Goal: Task Accomplishment & Management: Complete application form

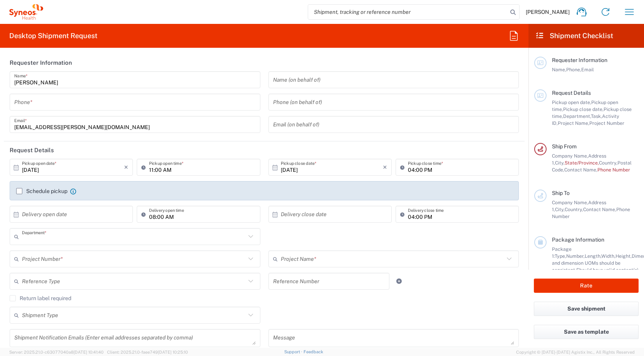
type input "3229"
type input "IVH Mexico SA de CV"
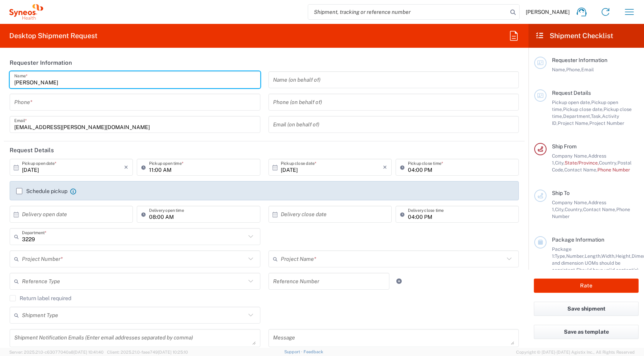
drag, startPoint x: 74, startPoint y: 86, endPoint x: 9, endPoint y: 88, distance: 65.5
click at [9, 88] on div "Paola Rivera Martinez Name * Phone * lidiapaola.rivera@syneoshealth.com Email *" at bounding box center [135, 104] width 259 height 67
type input "Pamela Marin"
click at [74, 103] on input "tel" at bounding box center [135, 102] width 242 height 13
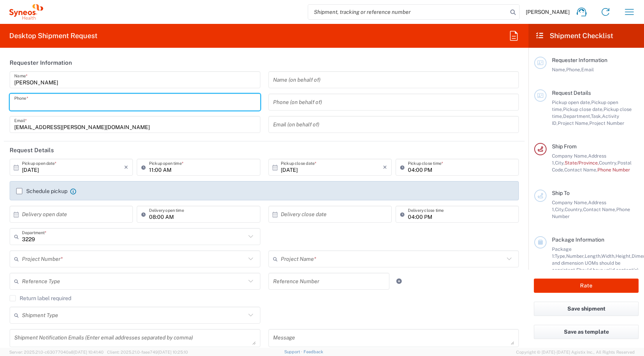
paste input "55 4501 0234"
type input "55 4501 0234"
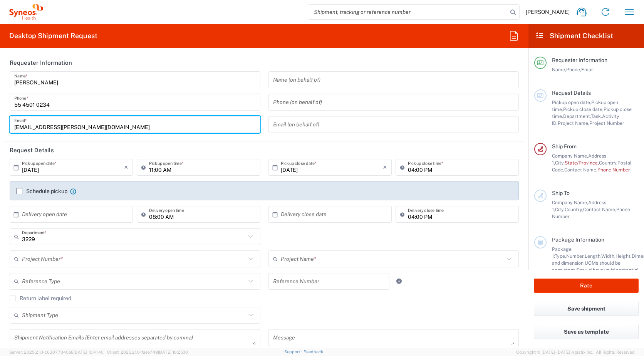
drag, startPoint x: 79, startPoint y: 130, endPoint x: 1, endPoint y: 129, distance: 77.8
click at [1, 129] on form "Requester Information Pamela Marin Name * 55 4501 0234 Phone * lidiapaola.river…" at bounding box center [264, 201] width 528 height 294
paste input "pamela.maringarci"
type input "pamela.maringarcia@syneoshealth.com"
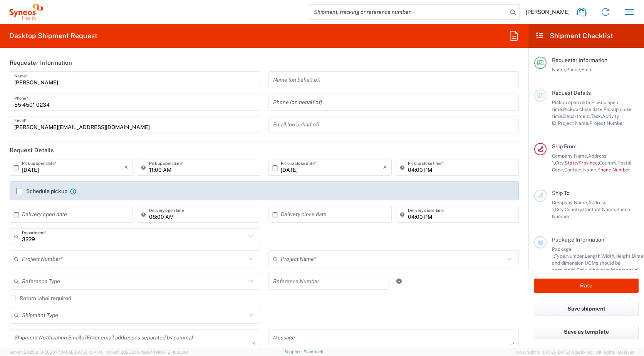
click at [18, 214] on icon at bounding box center [16, 213] width 5 height 5
click at [50, 285] on span "20" at bounding box center [50, 284] width 11 height 11
type input "[DATE]"
click at [273, 215] on icon at bounding box center [275, 214] width 7 height 7
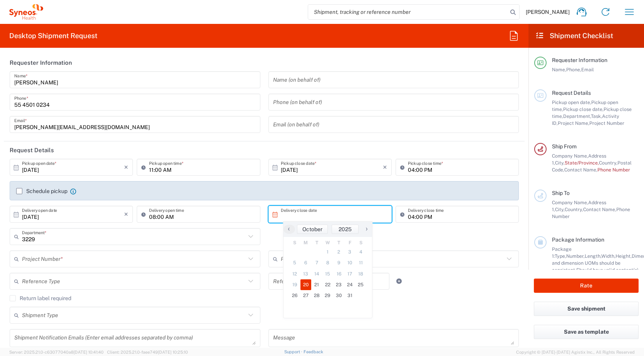
click at [306, 283] on span "20" at bounding box center [305, 284] width 11 height 11
type input "[DATE]"
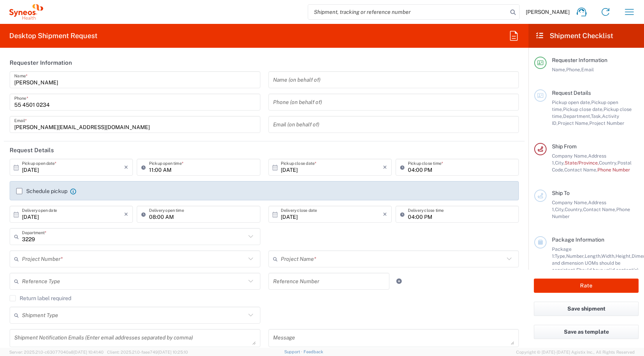
click at [441, 219] on input "04:00 PM" at bounding box center [461, 214] width 106 height 13
drag, startPoint x: 423, startPoint y: 217, endPoint x: 417, endPoint y: 220, distance: 6.7
click at [423, 217] on input "04:00 PM" at bounding box center [461, 214] width 106 height 13
click at [408, 217] on input "04:00 PM" at bounding box center [461, 214] width 106 height 13
type input "05:30 PM"
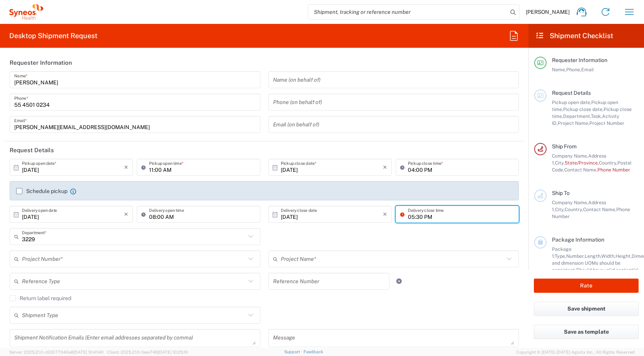
click at [423, 237] on div "3229 Department * 3229 3000 3100 3109 3110 3111 3112 3125 3130 3135 3136 3150 3…" at bounding box center [264, 239] width 517 height 22
click at [45, 260] on input "text" at bounding box center [134, 258] width 224 height 13
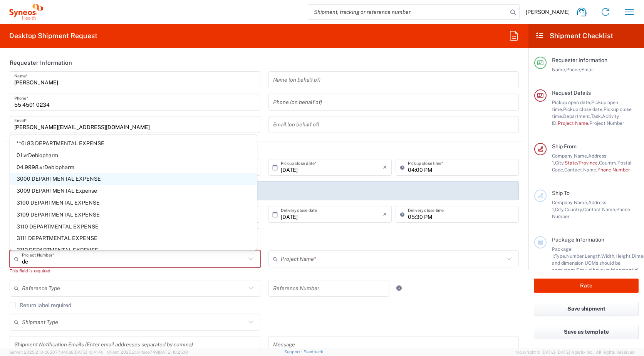
click at [96, 178] on span "3000 DEPARTMENTAL EXPENSE" at bounding box center [133, 179] width 247 height 12
type input "3000 DEPARTMENTAL EXPENSE"
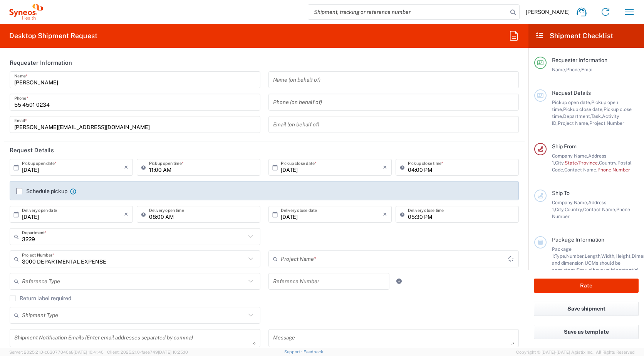
type input "3000 DEPARTMENTAL EXPENSE"
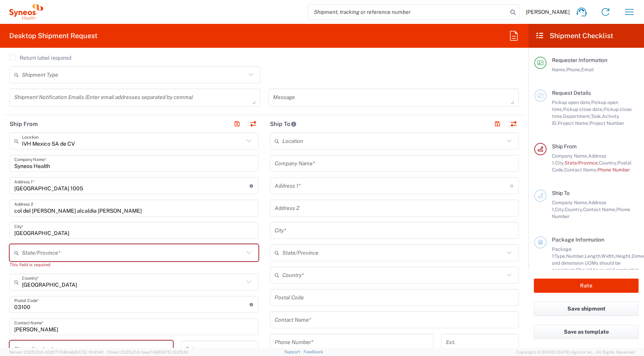
scroll to position [270, 0]
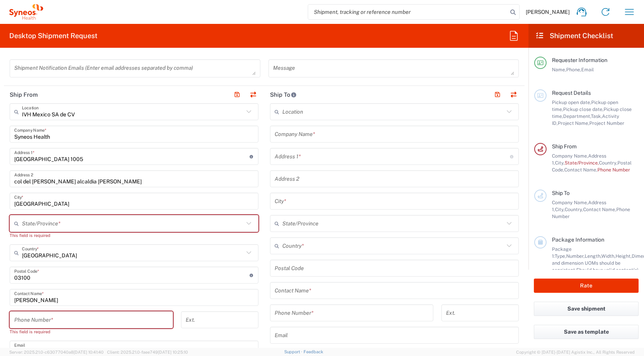
click at [244, 113] on icon at bounding box center [249, 112] width 10 height 10
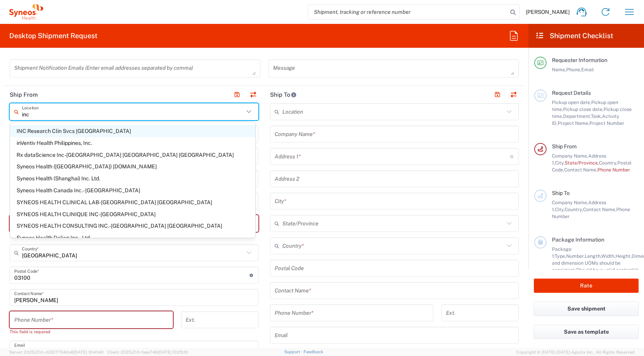
click at [121, 128] on span "INC Research Clin Svcs [GEOGRAPHIC_DATA]" at bounding box center [132, 131] width 245 height 12
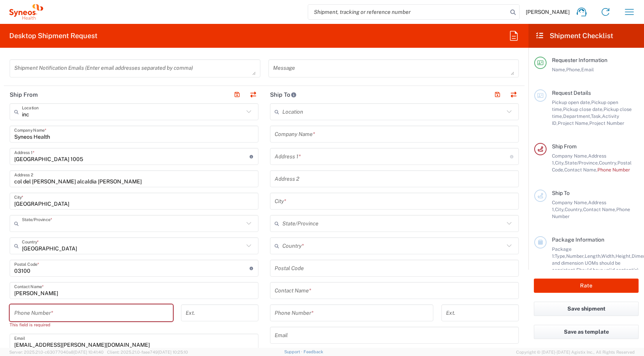
type input "INC Research Clin Svcs [GEOGRAPHIC_DATA]"
type input "Via Gustavo Baz 309 edificio A1 Piso 1"
type input "Colonia Industrial de Loma- Tlalnepantla de Baz, Centrum Park"
type input "Tlalnepantla"
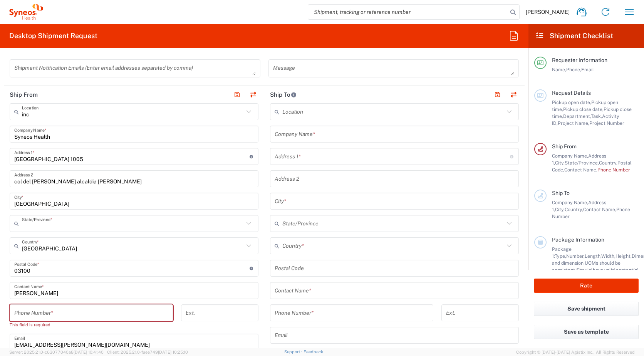
type input "Mexico State"
type input "54060"
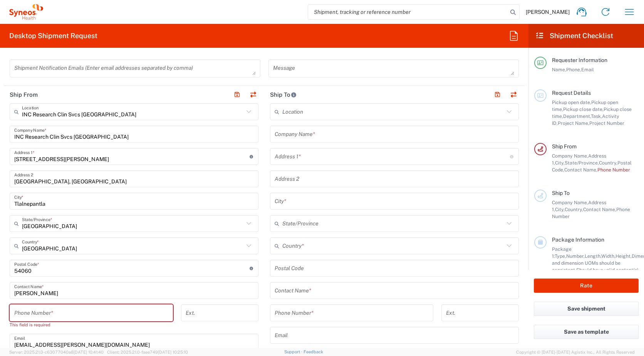
click at [96, 313] on input "tel" at bounding box center [91, 312] width 154 height 13
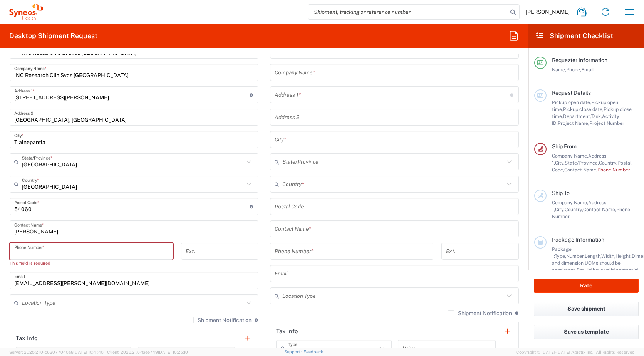
scroll to position [347, 0]
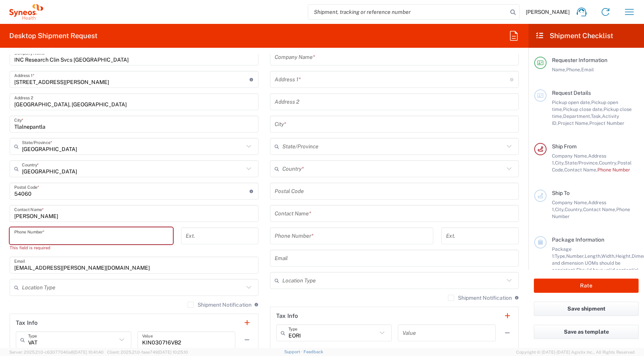
click at [176, 269] on input "lidiapaola.rivera@syneoshealth.com" at bounding box center [134, 264] width 240 height 13
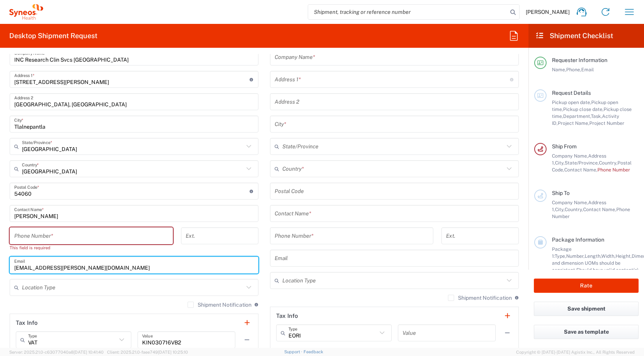
drag, startPoint x: 129, startPoint y: 265, endPoint x: 14, endPoint y: 270, distance: 114.9
click at [14, 270] on div "lidiapaola.rivera@syneoshealth.com Email" at bounding box center [134, 265] width 249 height 17
paste input "pamela.maringarci"
type input "pamela.maringarcia@syneoshealth.com"
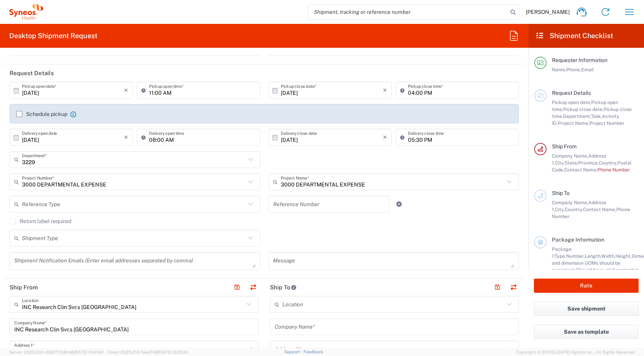
scroll to position [0, 0]
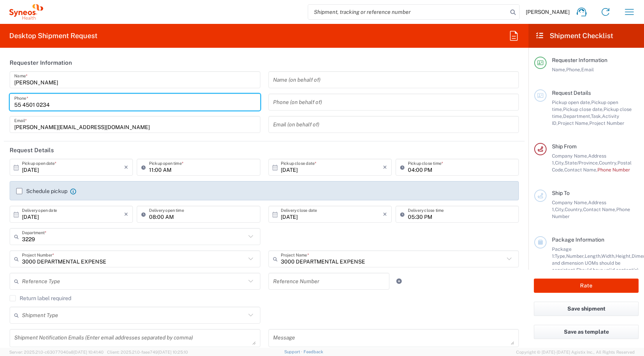
drag, startPoint x: 15, startPoint y: 104, endPoint x: 59, endPoint y: 104, distance: 44.3
click at [59, 104] on input "55 4501 0234" at bounding box center [135, 102] width 242 height 13
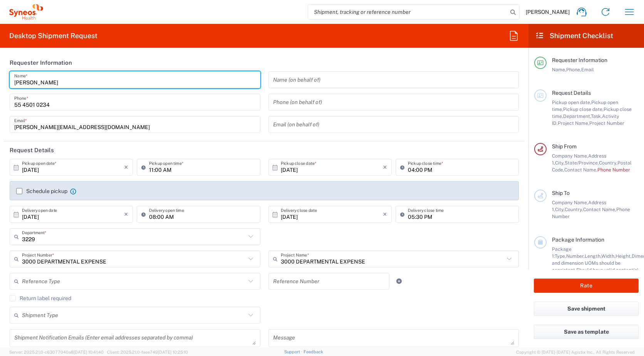
drag, startPoint x: 58, startPoint y: 81, endPoint x: 1, endPoint y: 80, distance: 56.6
click at [1, 80] on form "Requester Information Pamela Marin Name * 55 4501 0234 Phone * pamela.maringarc…" at bounding box center [264, 201] width 528 height 294
type input "PAOLA RIVERA"
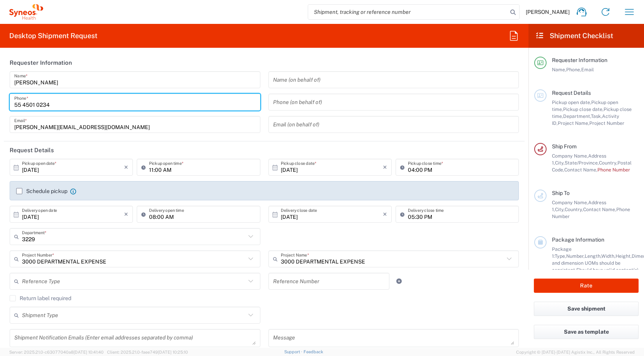
drag, startPoint x: 56, startPoint y: 106, endPoint x: 9, endPoint y: 105, distance: 47.4
click at [9, 105] on div "PAOLA RIVERA Name * 55 4501 0234 Phone * pamela.maringarcia@syneoshealth.com Em…" at bounding box center [135, 104] width 259 height 67
type input "5533415225"
type input "5573165253"
type input "IPS001207BC8"
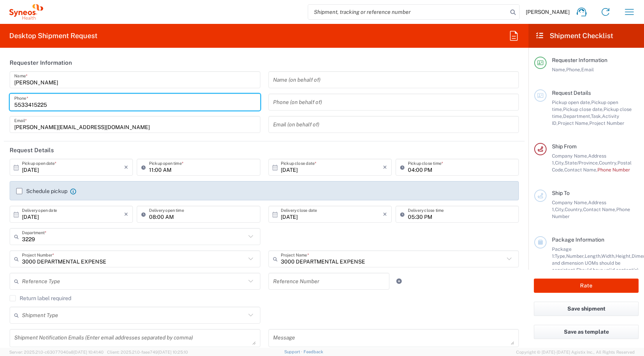
type input "Av. Prevista #24 int 13"
type input "Fraccionamiento Hacienda Vista Hermosa"
type input "Toluca"
type input "Mexico State"
type input "Mexico"
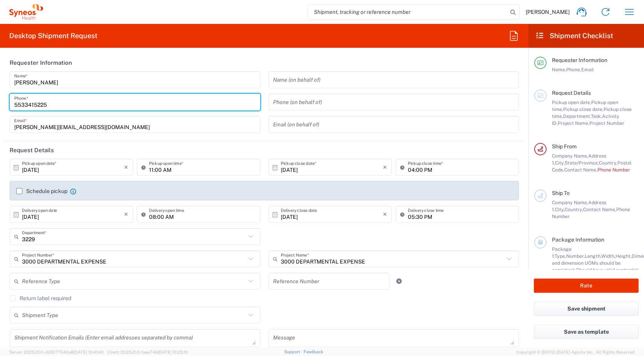
type input "50255"
type input "5533415225"
type input "lidiapaola.rivera@syneoshealth.com"
type input "PAOLA RIVERA"
type input "5533415225"
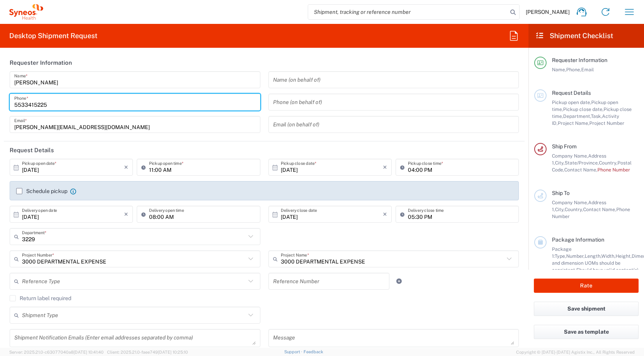
click at [124, 125] on input "pamela.maringarcia@syneoshealth.com" at bounding box center [135, 124] width 242 height 13
click at [164, 293] on div "Reference Type Account Type Activity ID Airline Appointment Number ASN Batch Re…" at bounding box center [135, 284] width 259 height 22
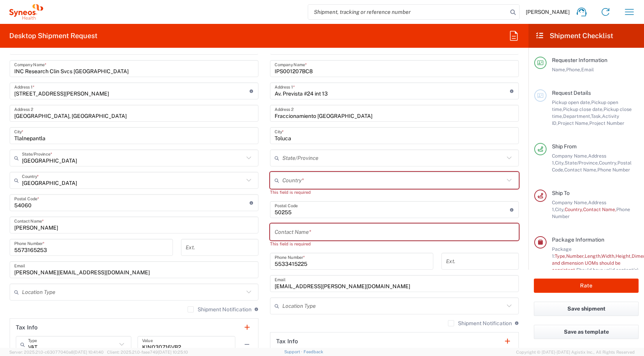
scroll to position [377, 0]
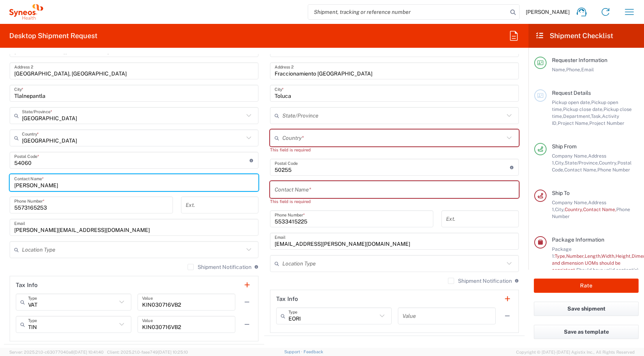
drag, startPoint x: 89, startPoint y: 184, endPoint x: 12, endPoint y: 186, distance: 76.7
click at [12, 186] on div "Paola Rivera Martinez Contact Name *" at bounding box center [134, 182] width 249 height 17
type input "PAmela Marin"
click at [86, 208] on input "5573165253" at bounding box center [91, 204] width 154 height 13
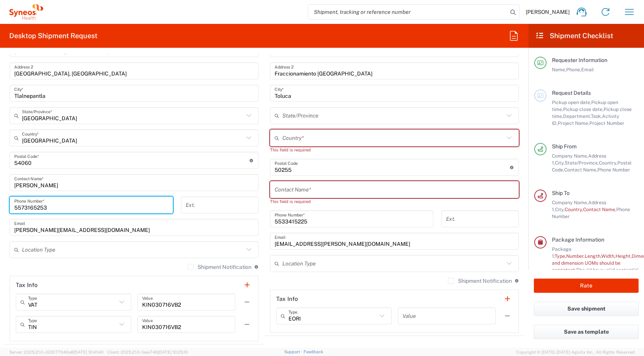
drag, startPoint x: 86, startPoint y: 208, endPoint x: 3, endPoint y: 211, distance: 82.1
click at [3, 211] on form "Requester Information PAOLA RIVERA Name * 5533415225 Phone * pamela.maringarcia…" at bounding box center [264, 201] width 528 height 294
paste input "4501 0234"
click at [20, 208] on input "55 4501 0234" at bounding box center [91, 204] width 154 height 13
click at [33, 208] on input "554501 0234" at bounding box center [91, 204] width 154 height 13
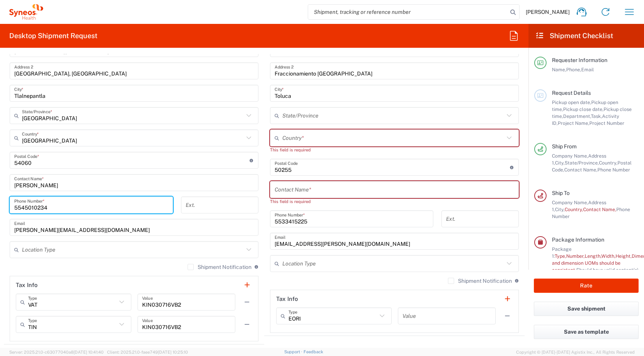
type input "5545010234"
click at [248, 250] on icon at bounding box center [249, 250] width 10 height 10
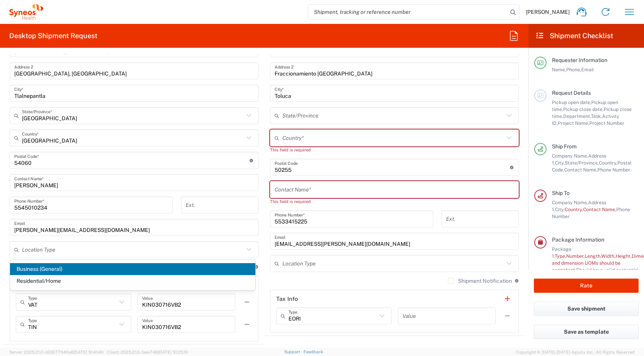
click at [213, 268] on span "Business (General)" at bounding box center [132, 269] width 245 height 12
type input "Business (General)"
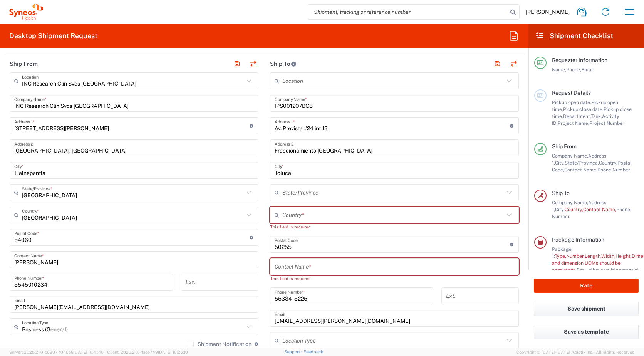
scroll to position [262, 0]
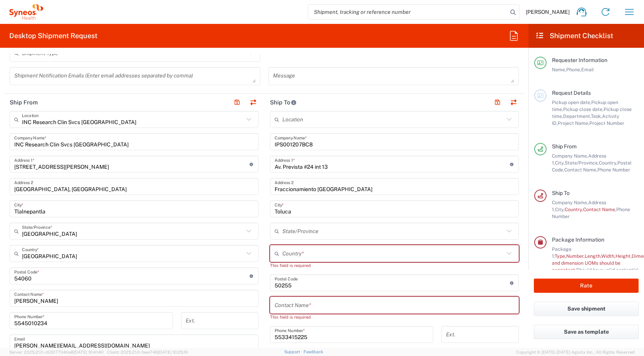
click at [506, 254] on icon at bounding box center [509, 253] width 10 height 10
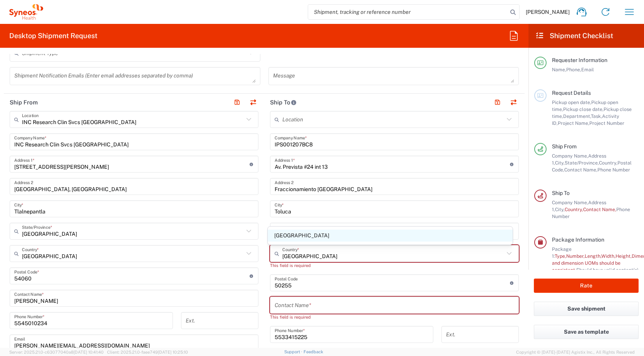
click at [291, 234] on span "Mexico" at bounding box center [390, 236] width 245 height 12
type input "Mexico"
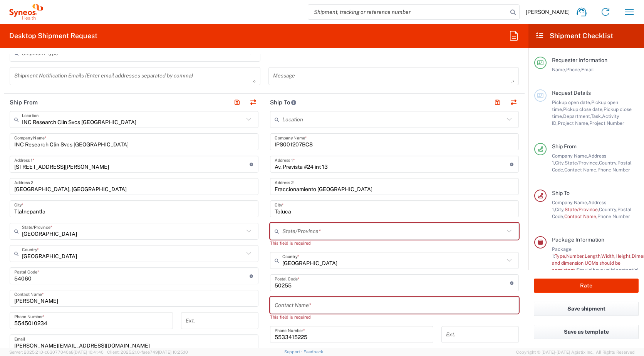
click at [348, 231] on input "text" at bounding box center [393, 231] width 222 height 13
type input "50255"
click at [504, 122] on icon at bounding box center [509, 119] width 10 height 10
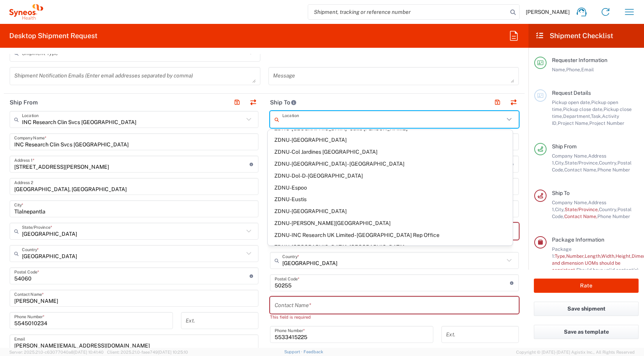
scroll to position [1587, 0]
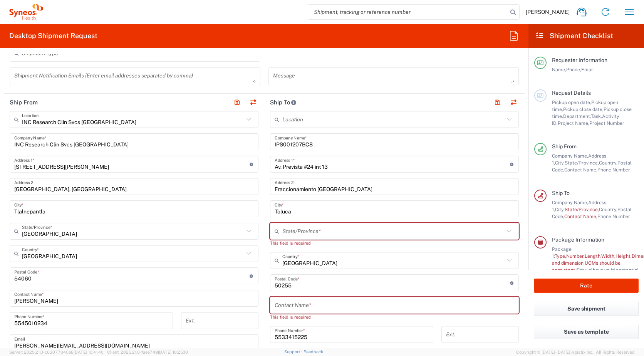
click at [445, 100] on header "Ship To" at bounding box center [394, 102] width 260 height 17
click at [341, 233] on input "text" at bounding box center [393, 231] width 222 height 13
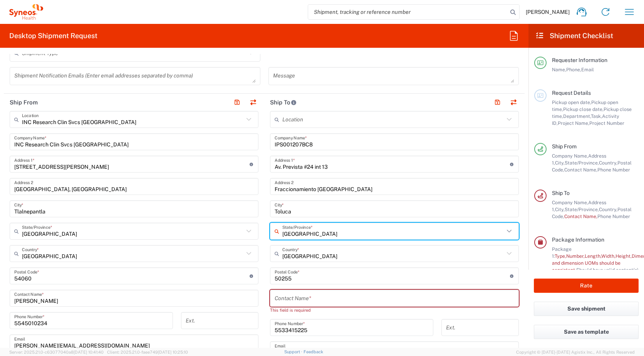
type input "Mexico State"
click at [264, 240] on main "Location Addison Whitney LLC-Morrisvile NC US Barcelona-Syneos Health BioSector…" at bounding box center [394, 276] width 260 height 330
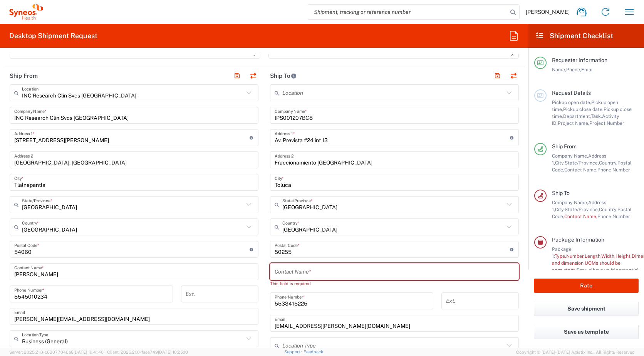
scroll to position [377, 0]
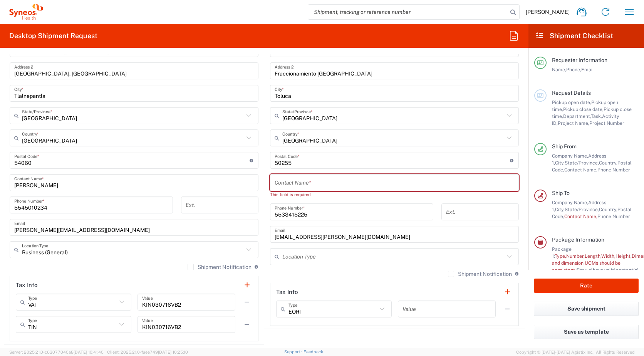
click at [313, 182] on input "text" at bounding box center [395, 182] width 240 height 13
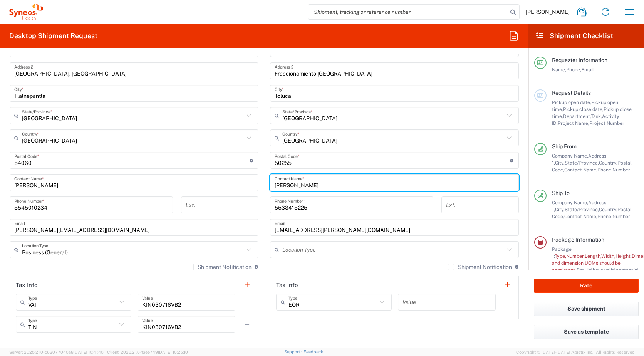
type input "Paola Rivera"
click at [266, 212] on div "5533415225 Phone Number *" at bounding box center [351, 207] width 171 height 22
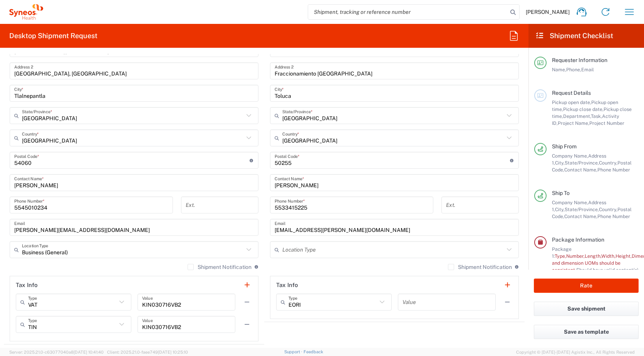
click at [504, 250] on icon at bounding box center [509, 250] width 10 height 10
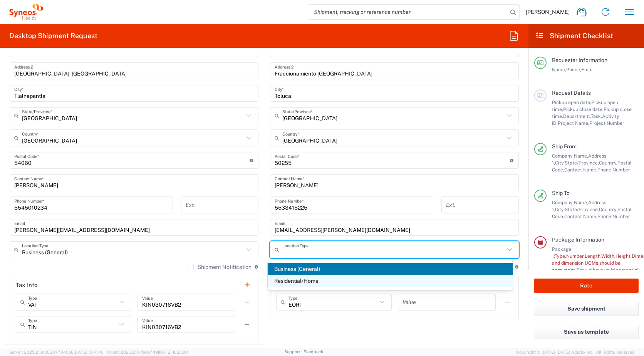
click at [349, 282] on span "Residential/Home" at bounding box center [390, 281] width 245 height 12
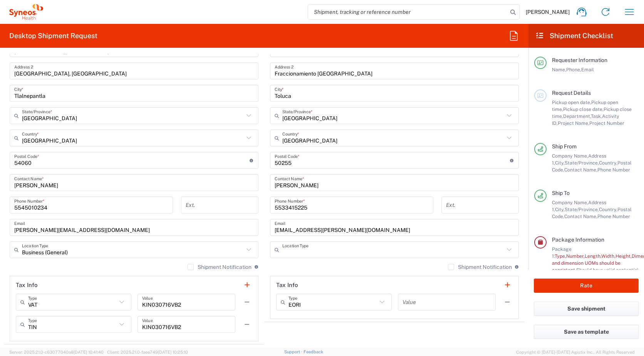
type input "Residential/Home"
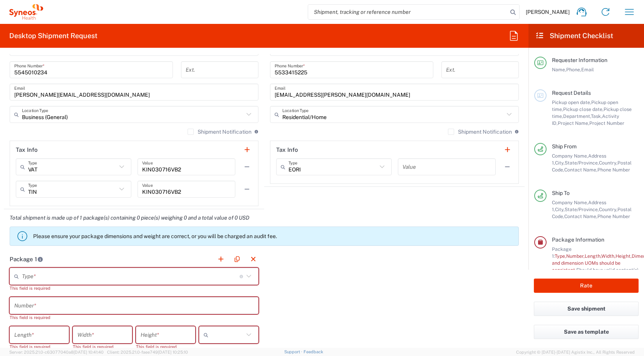
scroll to position [532, 0]
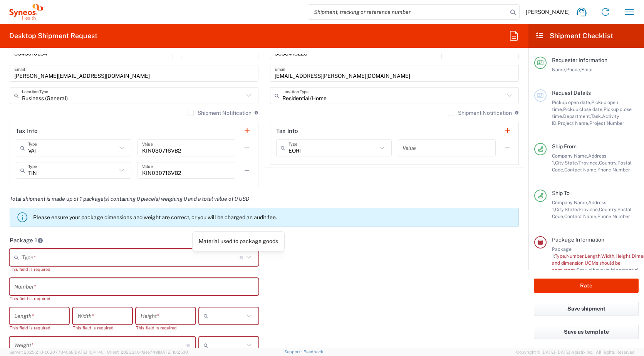
click at [245, 257] on icon at bounding box center [249, 257] width 10 height 10
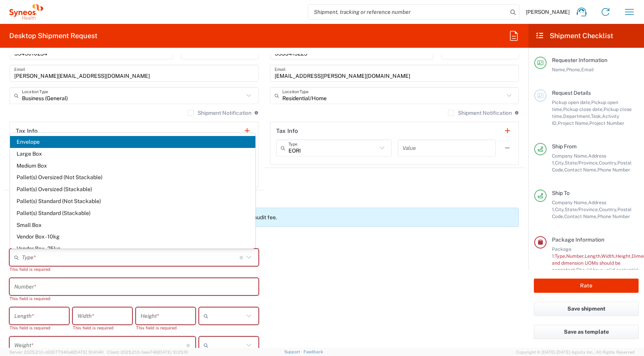
click at [211, 143] on span "Envelope" at bounding box center [132, 142] width 245 height 12
type input "Envelope"
type input "1"
type input "9.5"
type input "12.5"
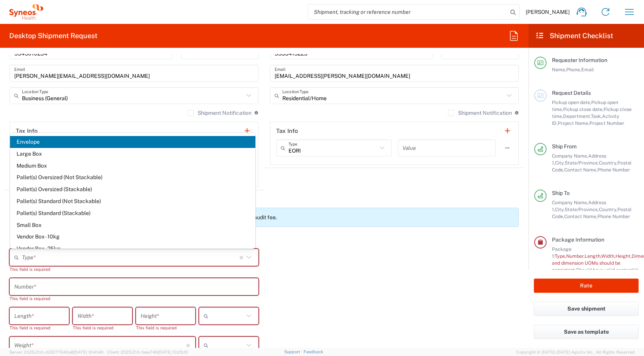
type input "0.25"
type input "in"
type input "0.45"
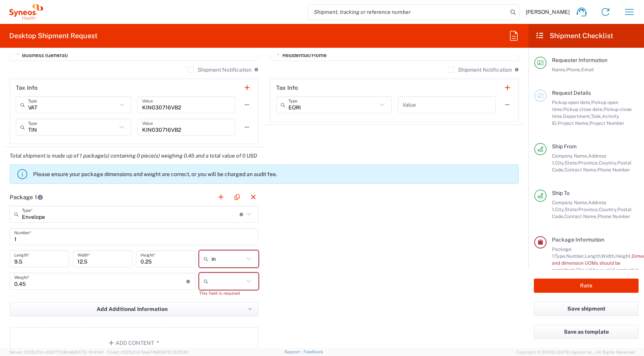
scroll to position [647, 0]
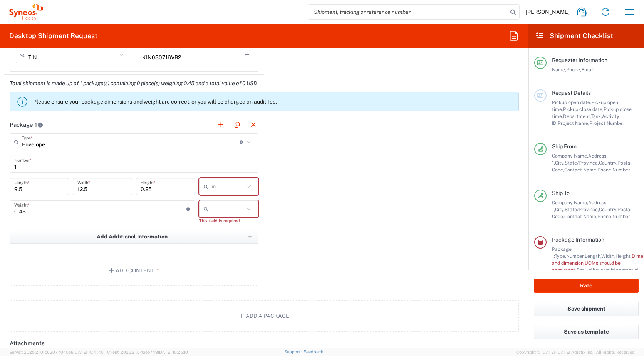
click at [248, 186] on icon at bounding box center [249, 186] width 10 height 10
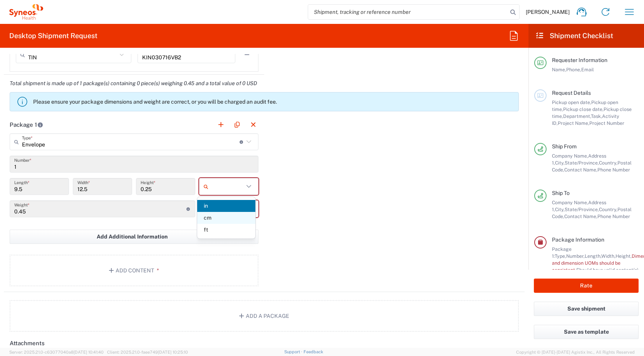
click at [232, 215] on span "cm" at bounding box center [226, 218] width 58 height 12
type input "24.13"
type input "31.75"
type input "0.64"
type input "cm"
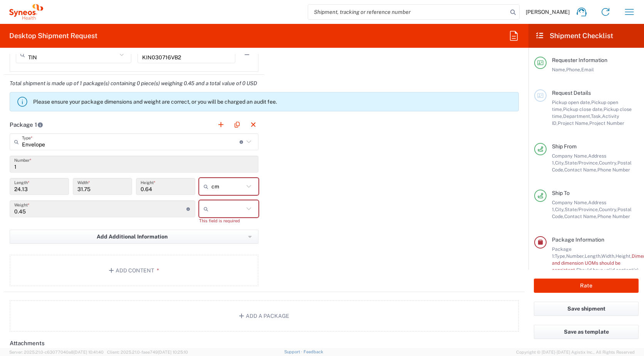
click at [245, 210] on icon at bounding box center [249, 209] width 10 height 10
click at [237, 227] on span "kgs" at bounding box center [226, 228] width 58 height 12
type input "kgs"
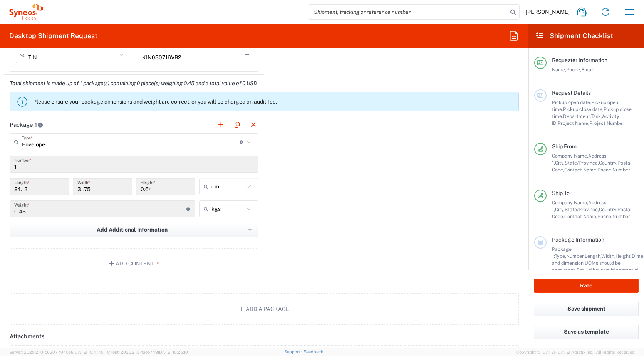
click at [234, 230] on button "Add Additional Information" at bounding box center [134, 230] width 249 height 14
click at [278, 219] on div "Package 1 Envelope Type * Material used to package goods Envelope Large Box Med…" at bounding box center [264, 200] width 521 height 169
click at [141, 263] on button "Add Content *" at bounding box center [134, 264] width 249 height 32
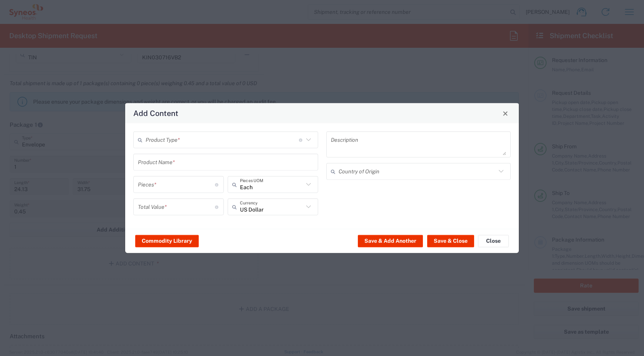
click at [307, 142] on icon at bounding box center [309, 140] width 10 height 10
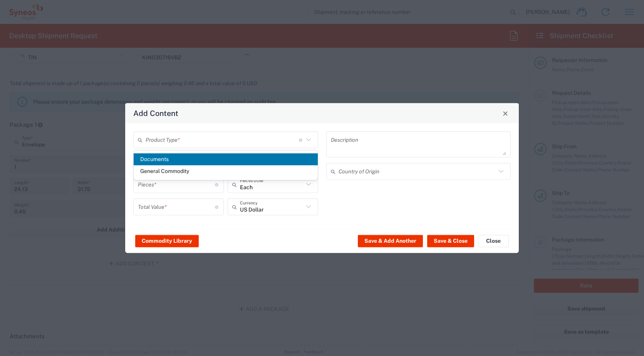
click at [286, 159] on span "Documents" at bounding box center [226, 159] width 184 height 12
type input "Documents"
type input "1"
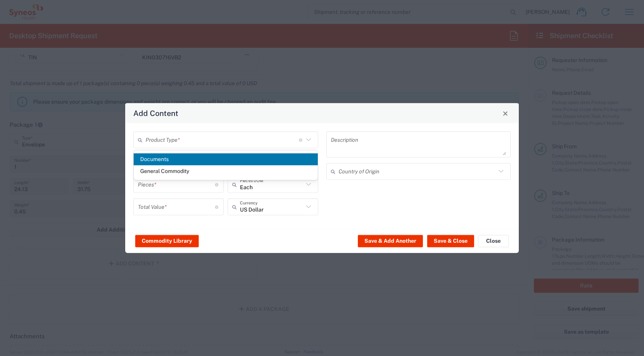
type textarea "Documents"
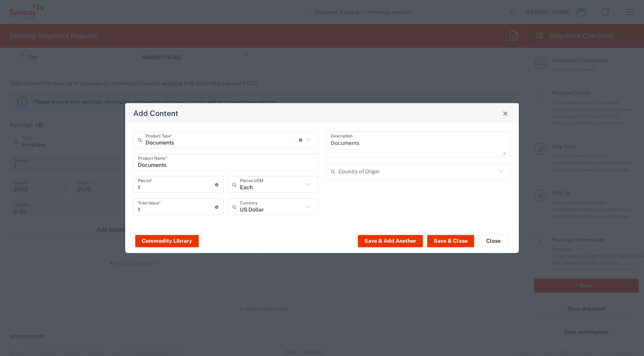
click at [307, 186] on icon at bounding box center [309, 184] width 10 height 10
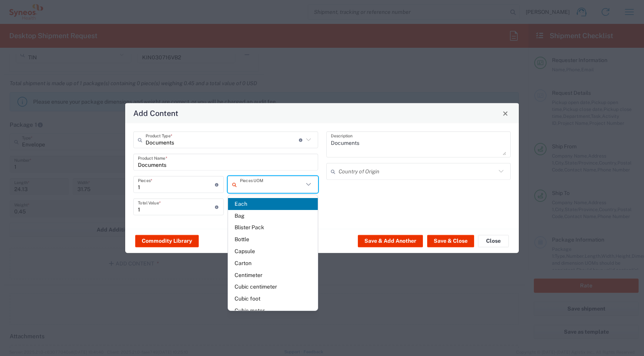
click at [307, 186] on icon at bounding box center [309, 184] width 10 height 10
click at [316, 169] on div "Documents Product Name *" at bounding box center [225, 162] width 185 height 17
type input "Each"
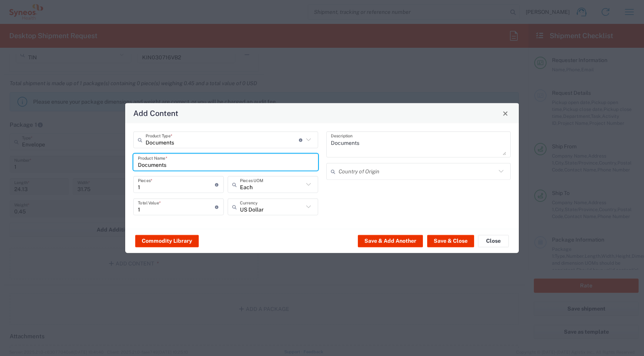
click at [310, 208] on icon at bounding box center [309, 207] width 10 height 10
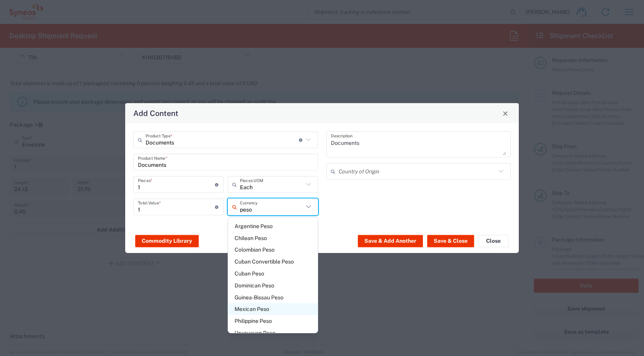
click at [286, 310] on span "Mexican Peso" at bounding box center [273, 309] width 90 height 12
type input "Mexican Peso"
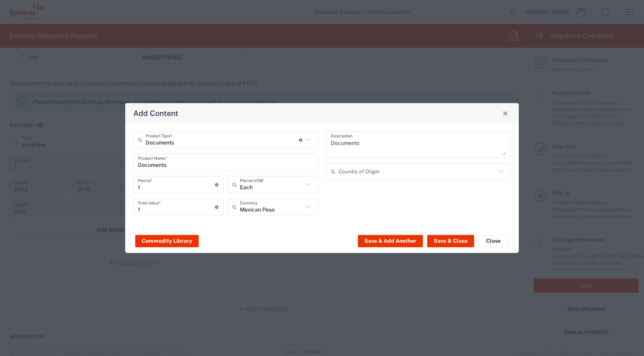
click at [500, 170] on icon at bounding box center [501, 171] width 10 height 10
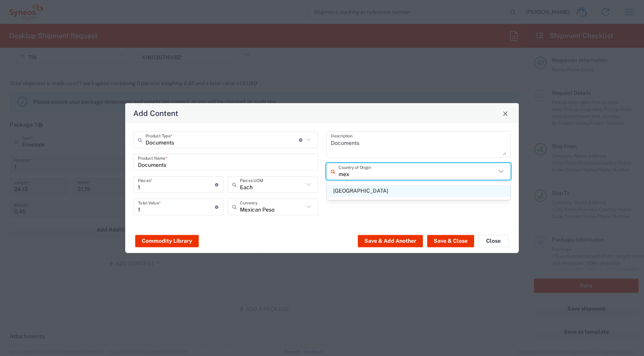
click at [397, 192] on span "Mexico" at bounding box center [419, 191] width 184 height 12
type input "Mexico"
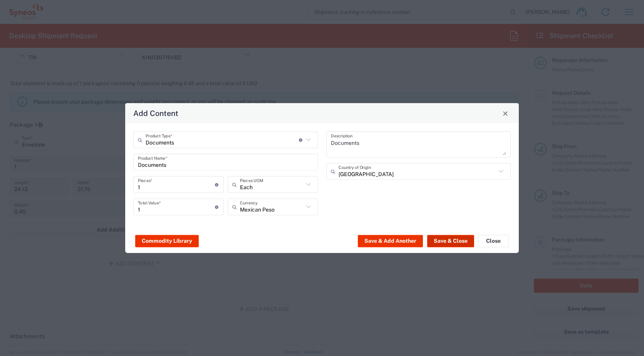
click at [449, 241] on button "Save & Close" at bounding box center [450, 241] width 47 height 12
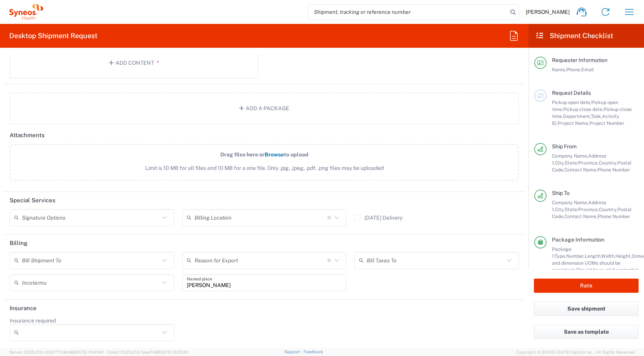
scroll to position [895, 0]
click at [241, 286] on input "PAOLA RIVERA" at bounding box center [264, 280] width 155 height 13
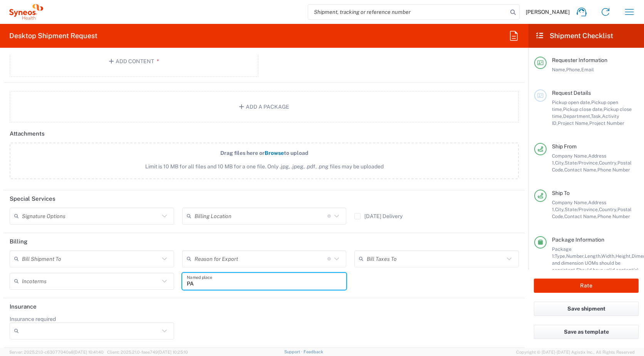
type input "P"
click at [257, 260] on input "text" at bounding box center [261, 258] width 133 height 13
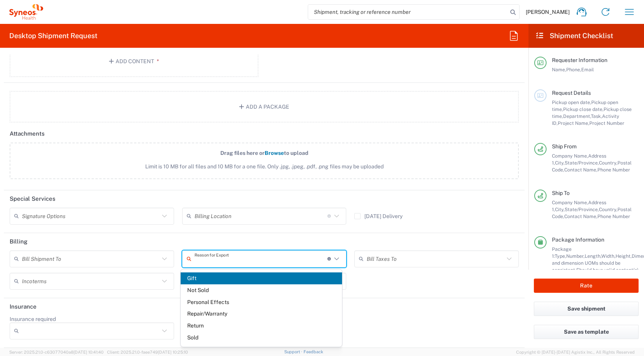
click at [308, 236] on header "Billing" at bounding box center [264, 241] width 521 height 17
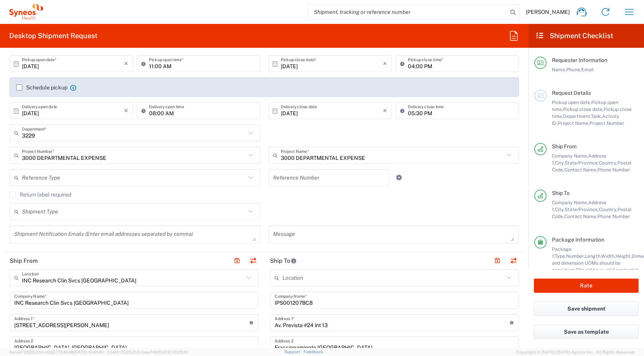
scroll to position [9, 0]
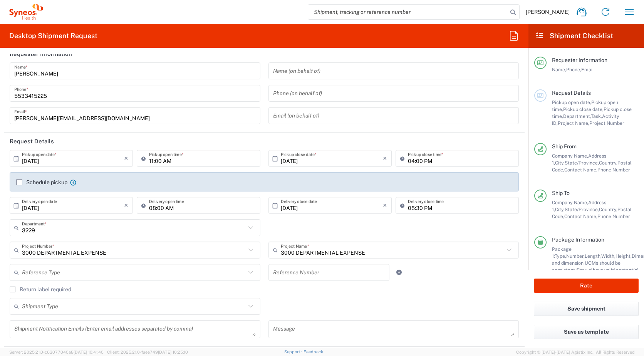
click at [246, 229] on icon at bounding box center [251, 228] width 10 height 10
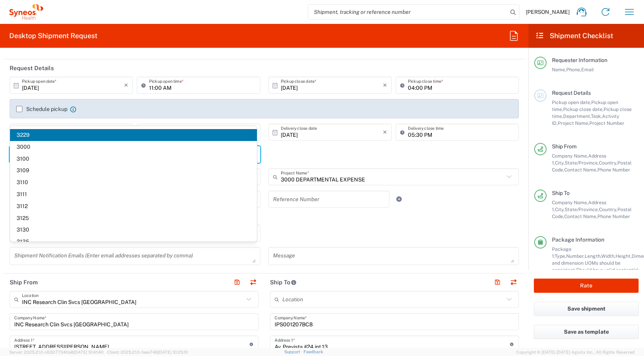
scroll to position [124, 0]
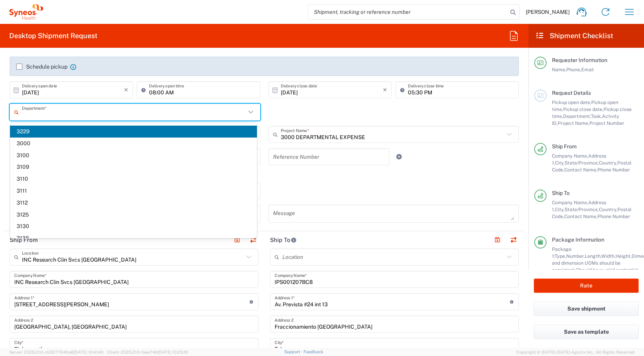
click at [60, 179] on span "3110" at bounding box center [133, 179] width 247 height 12
type input "3110"
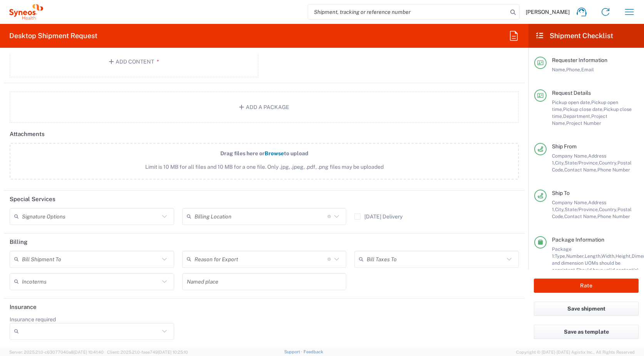
scroll to position [895, 0]
click at [581, 285] on button "Rate" at bounding box center [586, 285] width 105 height 14
type input "3229"
type input "3000 DEPARTMENTAL EXPENSE"
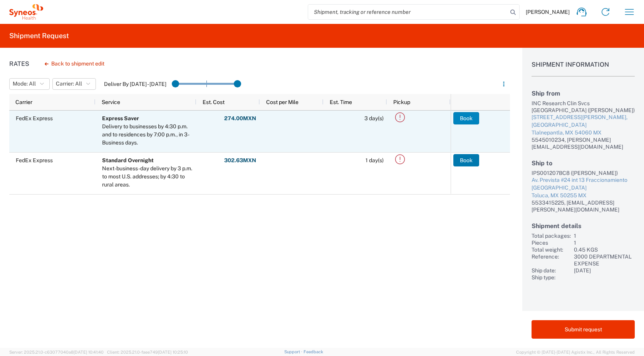
click at [468, 119] on button "Book" at bounding box center [466, 118] width 26 height 12
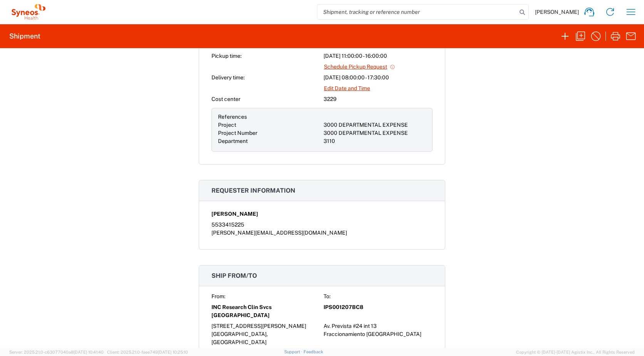
scroll to position [193, 0]
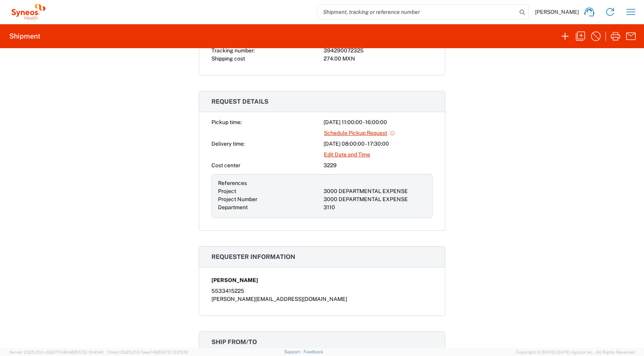
click at [362, 13] on input "search" at bounding box center [417, 12] width 200 height 15
click at [626, 13] on icon "button" at bounding box center [631, 12] width 12 height 12
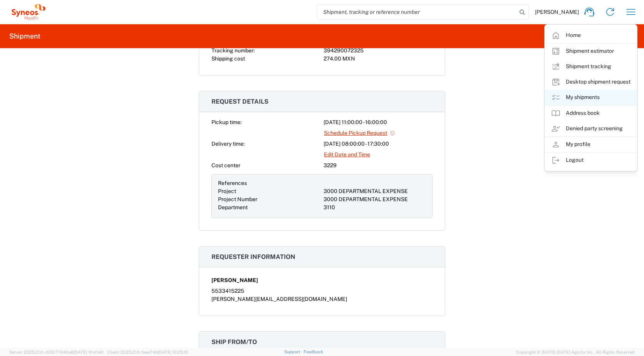
click at [588, 94] on link "My shipments" at bounding box center [591, 97] width 92 height 15
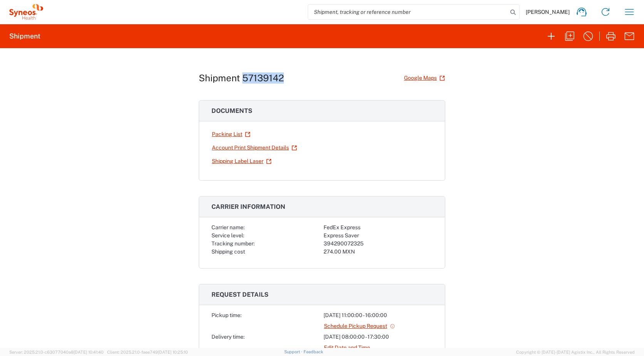
drag, startPoint x: 240, startPoint y: 76, endPoint x: 287, endPoint y: 80, distance: 46.7
click at [287, 80] on div "Shipment 57139142 Google Maps" at bounding box center [322, 77] width 247 height 13
copy h1 "57139142"
click at [334, 13] on input "search" at bounding box center [408, 12] width 200 height 15
paste input "57139142"
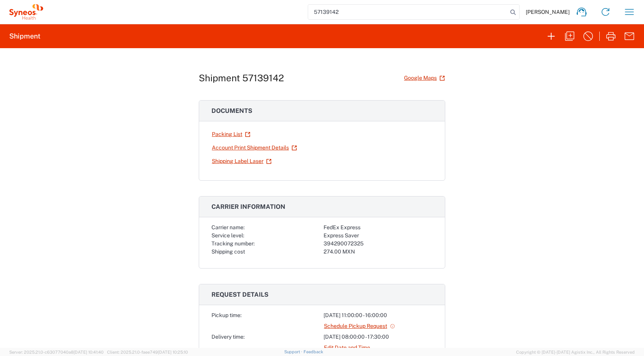
type input "57139142"
click at [630, 9] on icon "button" at bounding box center [629, 12] width 9 height 6
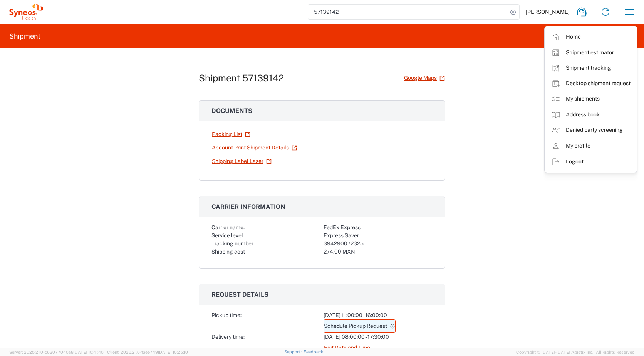
click at [377, 325] on link "Schedule Pickup Request" at bounding box center [360, 325] width 72 height 13
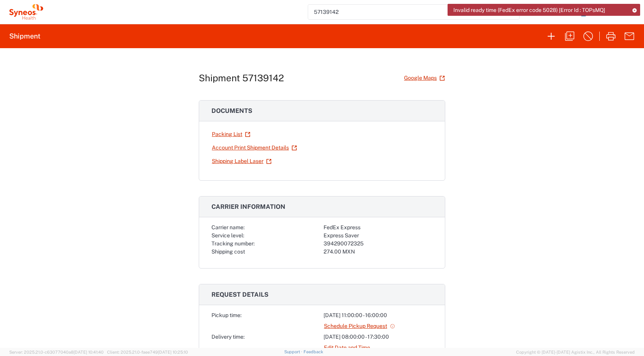
click at [634, 8] on icon at bounding box center [634, 10] width 5 height 4
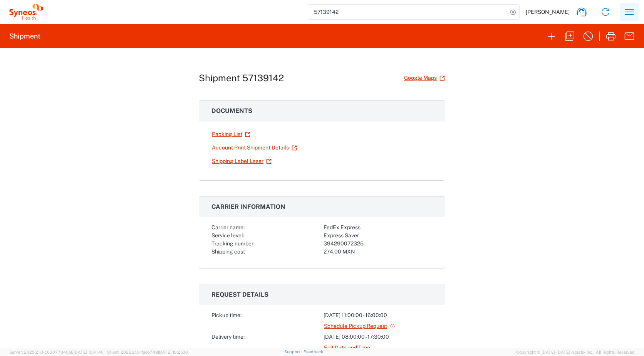
click at [633, 12] on icon "button" at bounding box center [629, 12] width 12 height 12
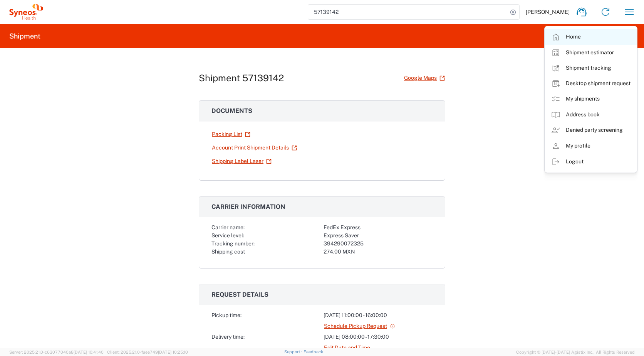
click at [574, 37] on link "Home" at bounding box center [591, 36] width 92 height 15
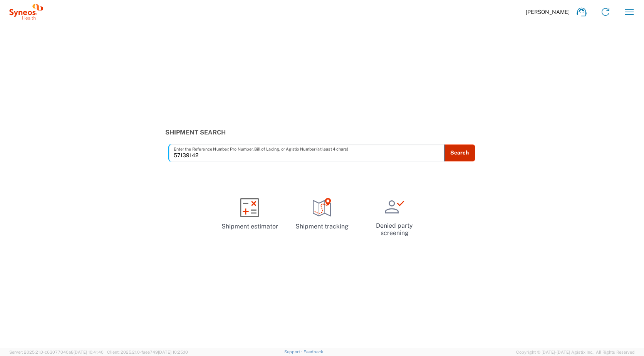
type input "57139142"
click at [466, 148] on button "Search" at bounding box center [460, 152] width 32 height 17
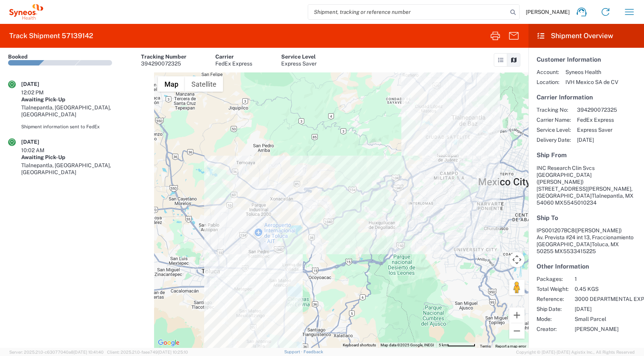
scroll to position [12, 0]
click at [499, 61] on icon at bounding box center [500, 59] width 7 height 5
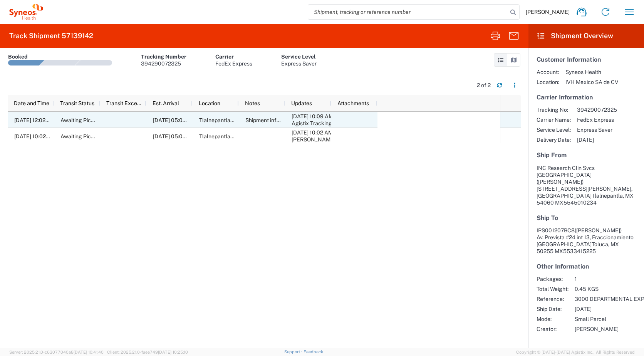
click at [64, 120] on span "Awaiting Pick-Up" at bounding box center [81, 120] width 42 height 6
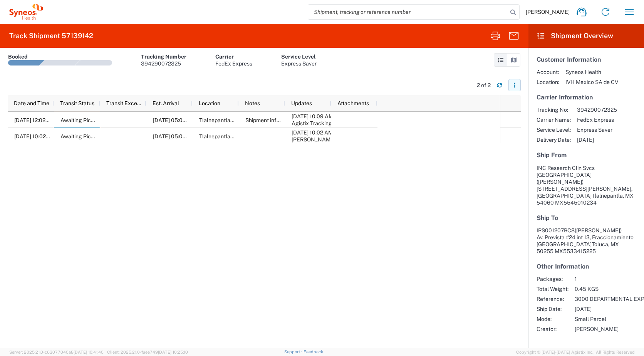
click at [516, 86] on icon "button" at bounding box center [514, 84] width 5 height 5
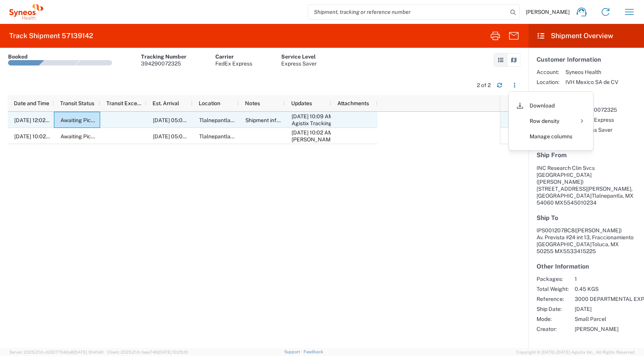
click at [32, 121] on span "10/15/2025, 12:02 PM" at bounding box center [34, 120] width 40 height 6
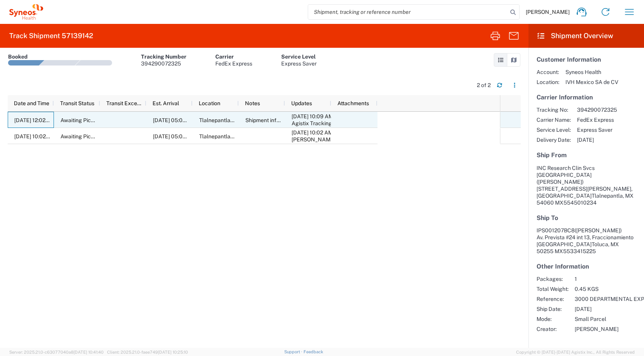
click at [32, 121] on span "10/15/2025, 12:02 PM" at bounding box center [34, 120] width 40 height 6
click at [225, 122] on span "Tlalnepantla, [GEOGRAPHIC_DATA], [GEOGRAPHIC_DATA]" at bounding box center [272, 120] width 146 height 6
click at [263, 118] on span "Shipment information sent to FedEx" at bounding box center [289, 120] width 88 height 6
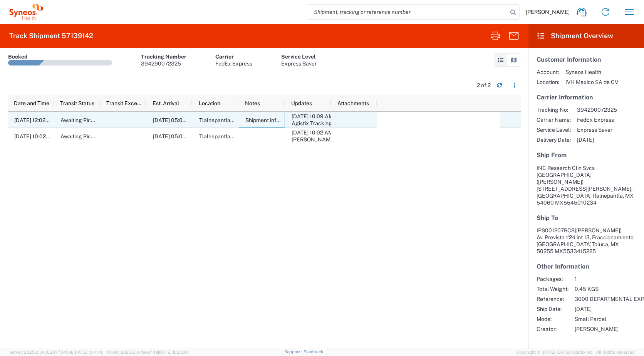
click at [311, 118] on div "10/15/2025 10:09 AM" at bounding box center [310, 116] width 36 height 7
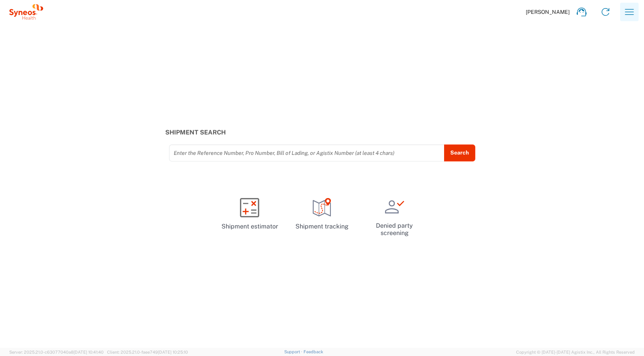
click at [631, 11] on icon "button" at bounding box center [629, 12] width 12 height 12
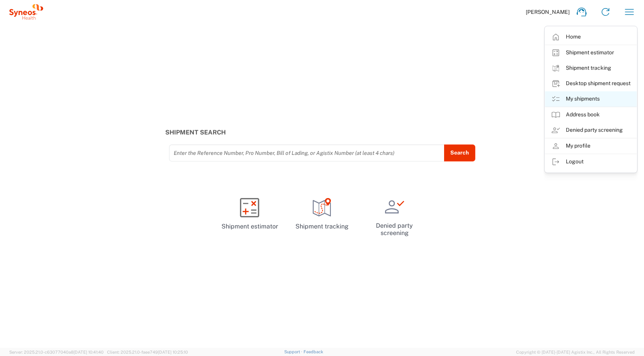
click at [587, 95] on link "My shipments" at bounding box center [591, 98] width 92 height 15
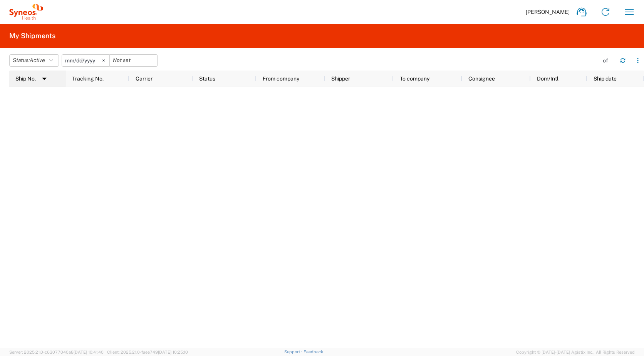
click at [47, 82] on img at bounding box center [44, 78] width 12 height 12
click at [47, 82] on div "Ship No." at bounding box center [38, 78] width 47 height 12
click at [630, 12] on icon "button" at bounding box center [629, 12] width 9 height 6
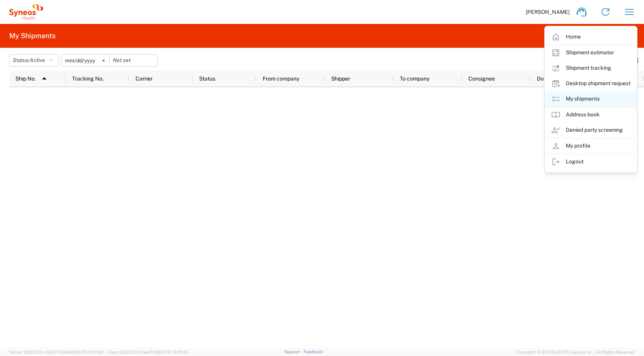
click at [593, 95] on link "My shipments" at bounding box center [591, 98] width 92 height 15
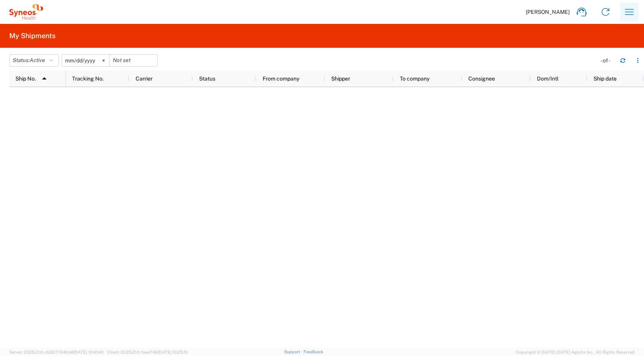
click at [630, 13] on icon "button" at bounding box center [629, 12] width 12 height 12
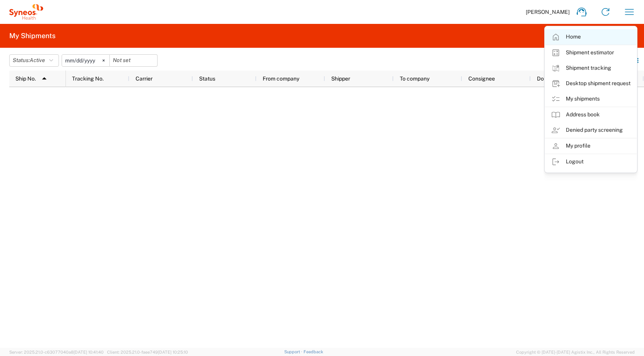
click at [577, 37] on link "Home" at bounding box center [591, 36] width 92 height 15
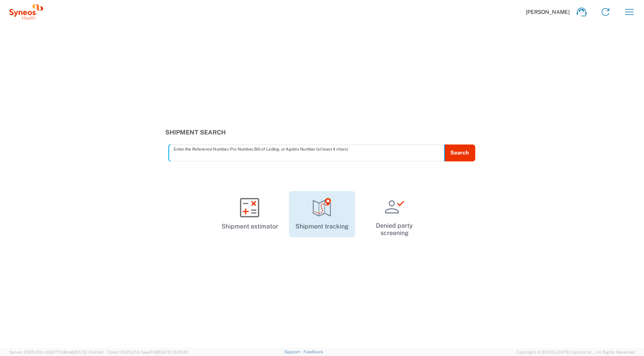
click at [312, 216] on link "Shipment tracking" at bounding box center [322, 214] width 66 height 46
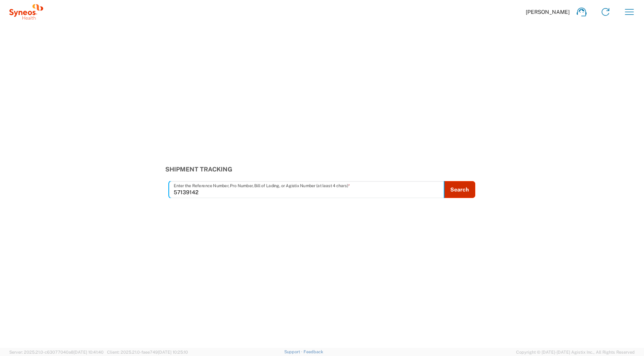
type input "57139142"
click at [452, 188] on button "Search" at bounding box center [460, 189] width 32 height 17
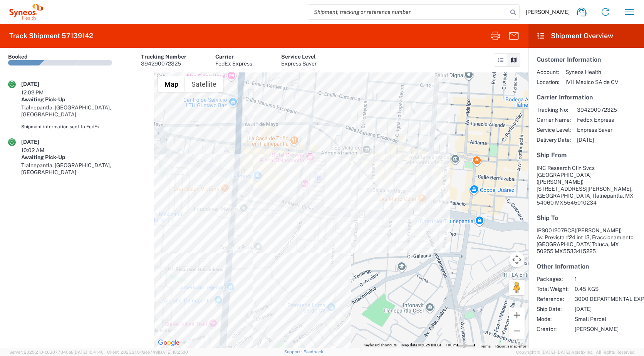
click at [342, 12] on input "search" at bounding box center [408, 12] width 200 height 15
paste input "57139142"
type input "57139142"
click at [629, 14] on icon "button" at bounding box center [629, 12] width 12 height 12
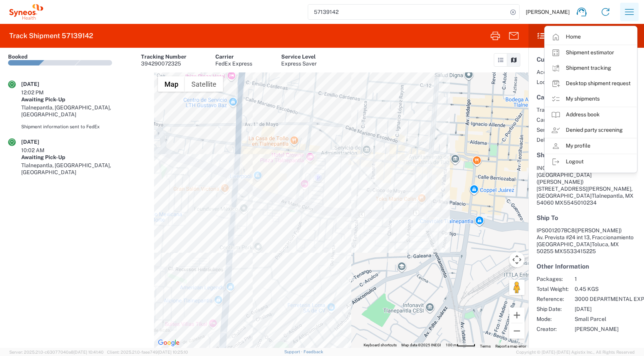
click at [628, 15] on icon "button" at bounding box center [629, 12] width 12 height 12
click at [586, 100] on link "My shipments" at bounding box center [591, 98] width 92 height 15
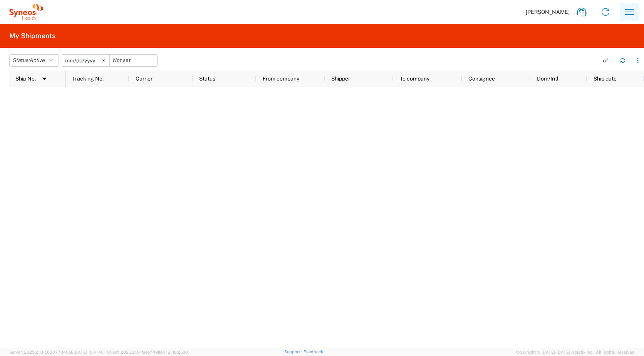
click at [630, 10] on icon "button" at bounding box center [629, 12] width 12 height 12
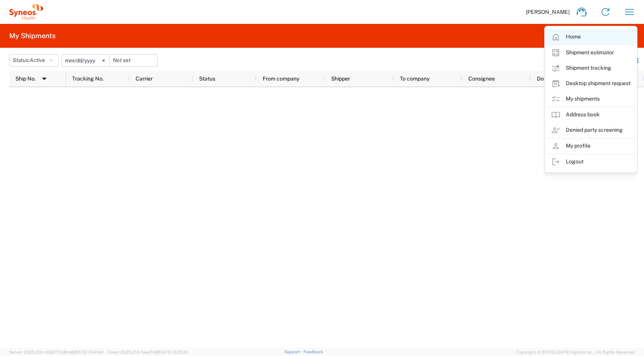
click at [588, 39] on link "Home" at bounding box center [591, 36] width 92 height 15
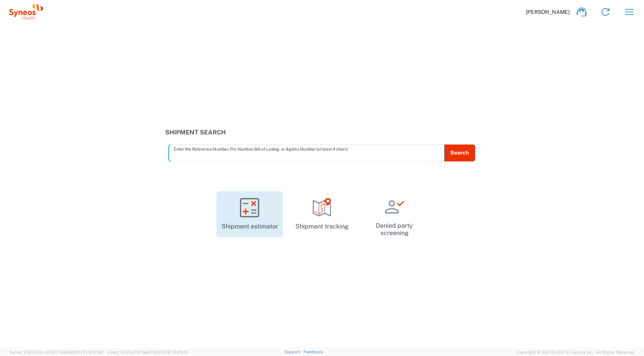
click at [252, 213] on icon at bounding box center [249, 207] width 19 height 19
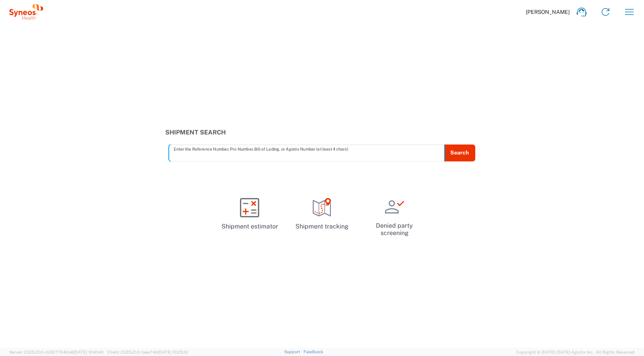
click at [352, 153] on input "text" at bounding box center [307, 152] width 266 height 13
type input "57139142"
click at [462, 155] on button "Search" at bounding box center [460, 152] width 32 height 17
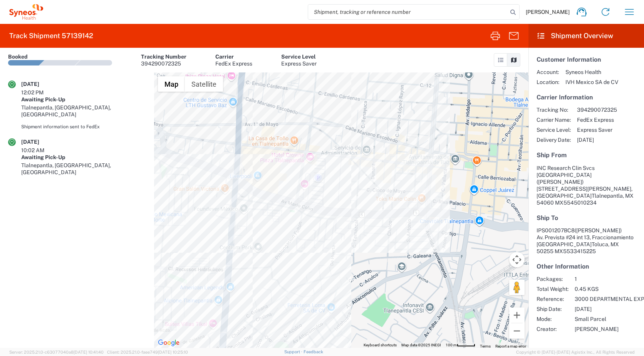
click at [41, 91] on div "12:02 PM" at bounding box center [40, 92] width 39 height 7
drag, startPoint x: 41, startPoint y: 91, endPoint x: 39, endPoint y: 119, distance: 28.9
click at [39, 138] on div "[DATE]" at bounding box center [40, 141] width 39 height 7
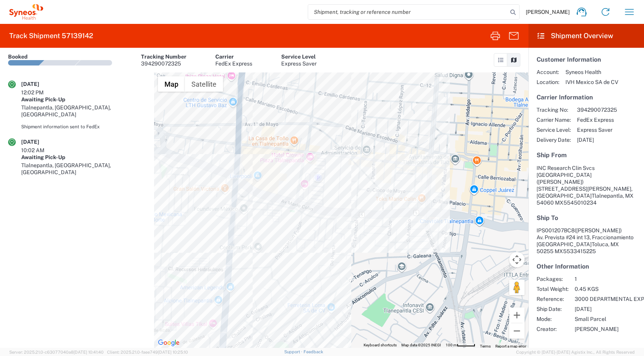
drag, startPoint x: 39, startPoint y: 119, endPoint x: 78, endPoint y: 123, distance: 39.1
click at [78, 154] on div "Awaiting Pick-Up" at bounding box center [83, 157] width 125 height 7
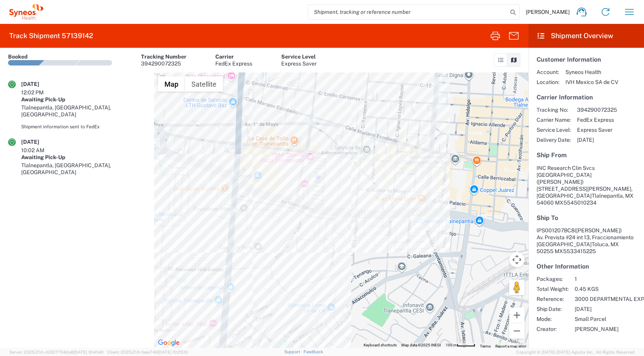
drag, startPoint x: 78, startPoint y: 123, endPoint x: 35, endPoint y: 122, distance: 42.8
click at [35, 138] on div "[DATE]" at bounding box center [40, 141] width 39 height 7
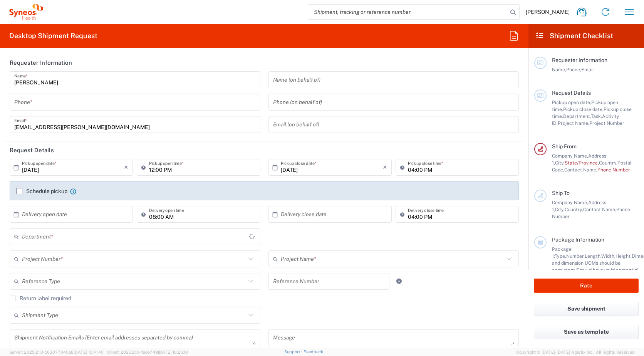
type input "3229"
type input "Mexico"
type input "IVH Mexico SA de CV"
click at [579, 35] on h2 "Shipment Checklist" at bounding box center [574, 35] width 78 height 9
click at [337, 12] on input "search" at bounding box center [408, 12] width 200 height 15
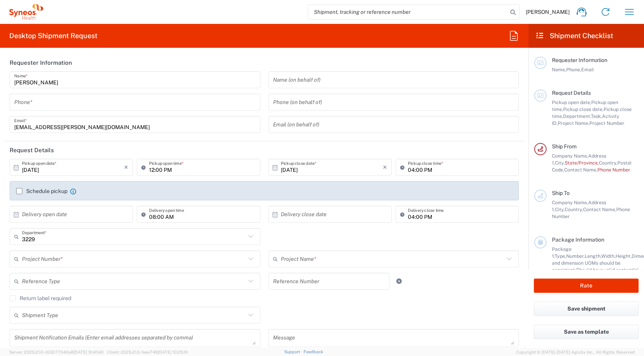
paste input "57139142"
type input "57139142"
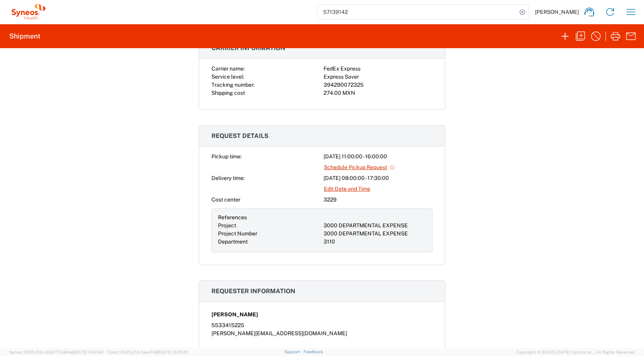
scroll to position [154, 0]
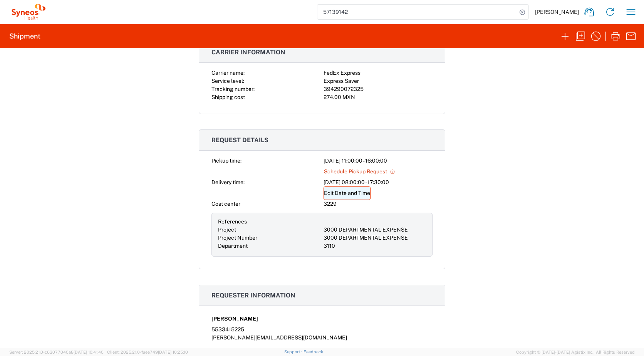
click at [352, 193] on link "Edit Date and Time" at bounding box center [347, 192] width 47 height 13
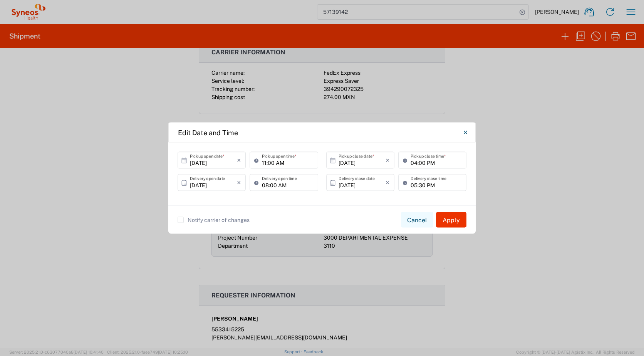
click at [423, 221] on button "Cancel" at bounding box center [417, 219] width 32 height 15
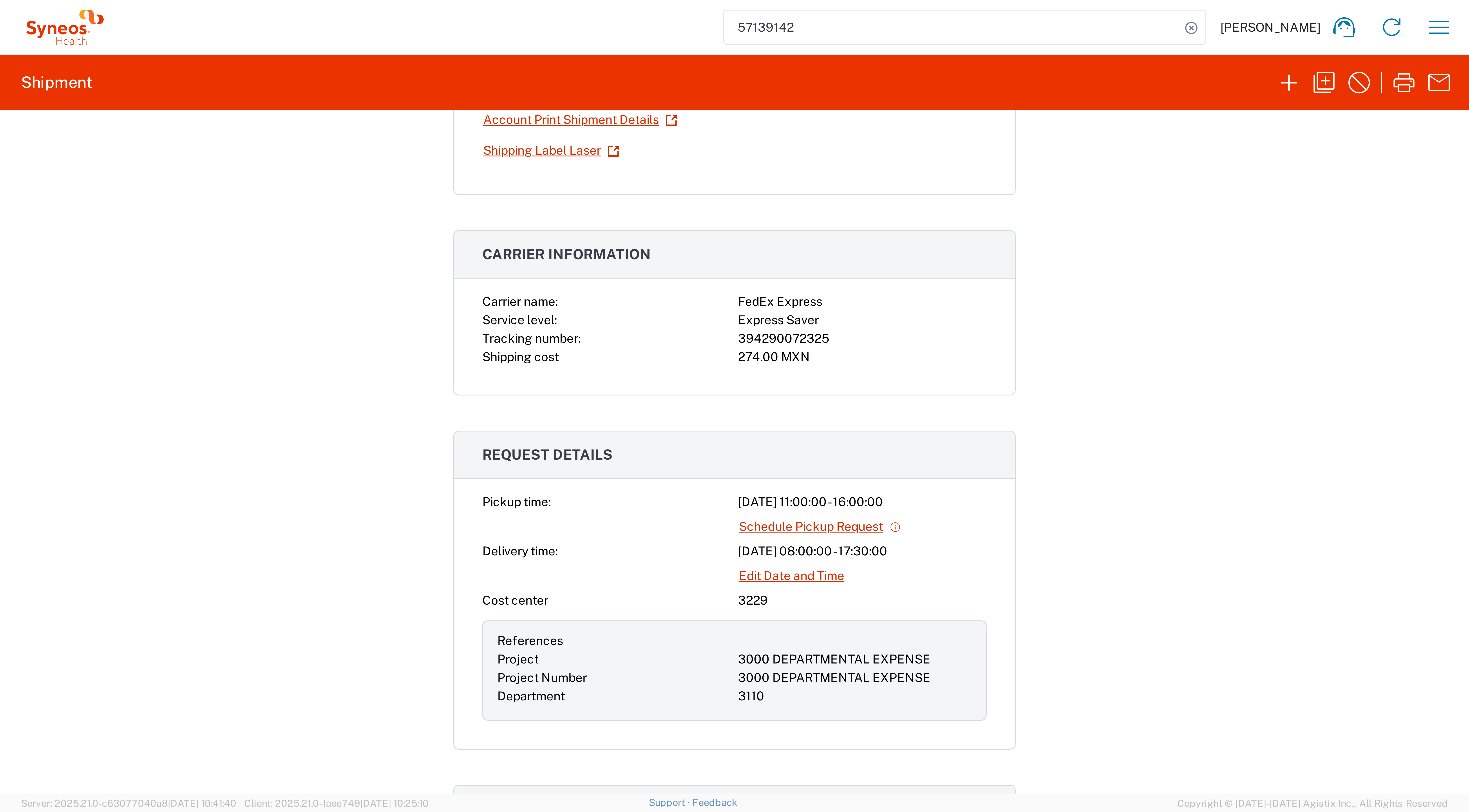
scroll to position [0, 0]
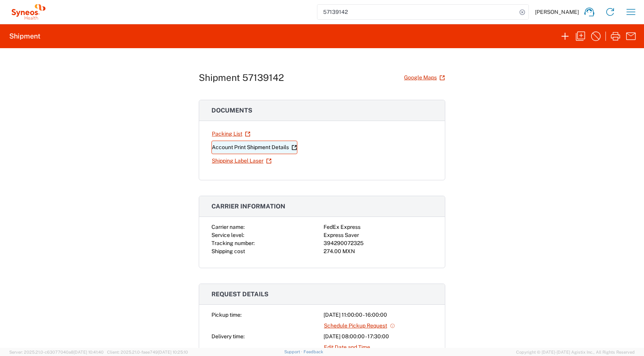
click at [242, 146] on link "Account Print Shipment Details" at bounding box center [254, 147] width 86 height 13
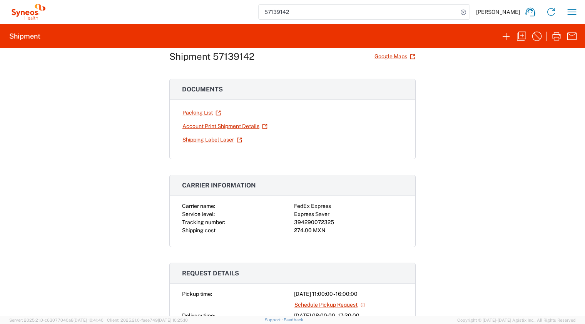
scroll to position [0, 0]
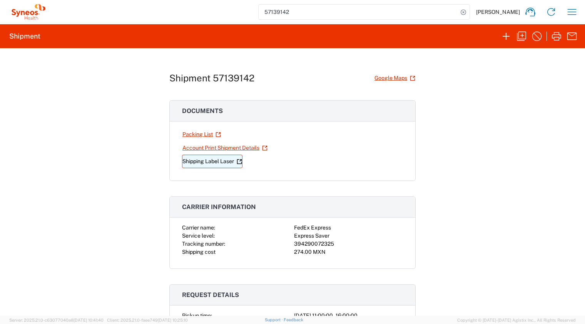
click at [208, 161] on link "Shipping Label Laser" at bounding box center [212, 160] width 60 height 13
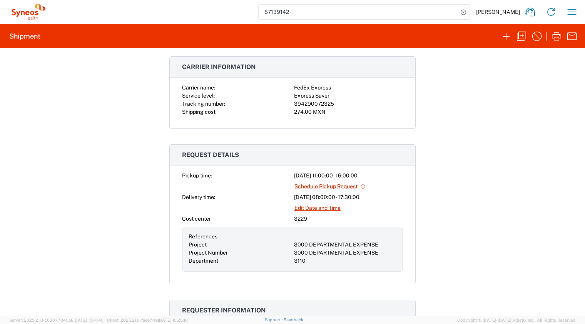
scroll to position [105, 0]
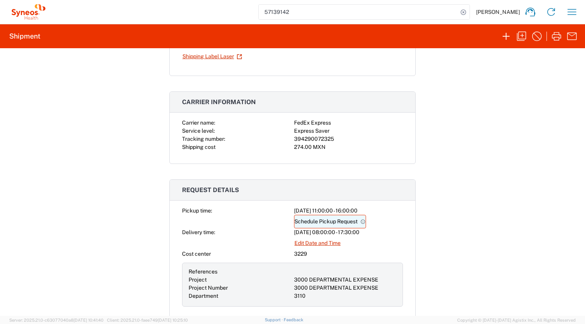
click at [346, 219] on link "Schedule Pickup Request" at bounding box center [330, 221] width 72 height 13
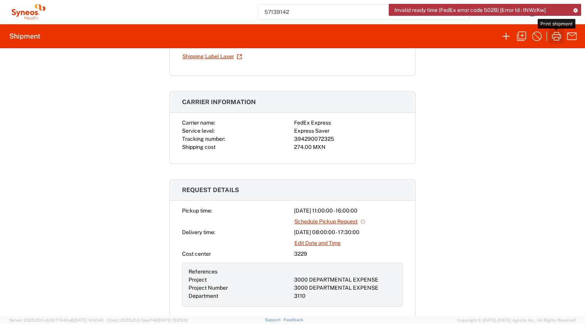
click at [559, 39] on icon "button" at bounding box center [556, 36] width 9 height 8
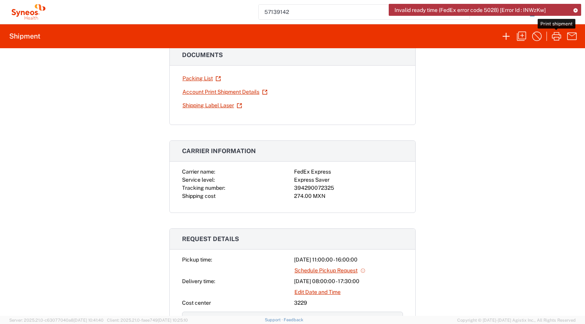
scroll to position [0, 0]
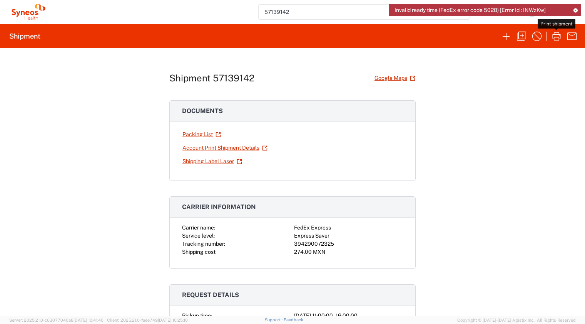
click at [574, 9] on icon at bounding box center [575, 10] width 5 height 4
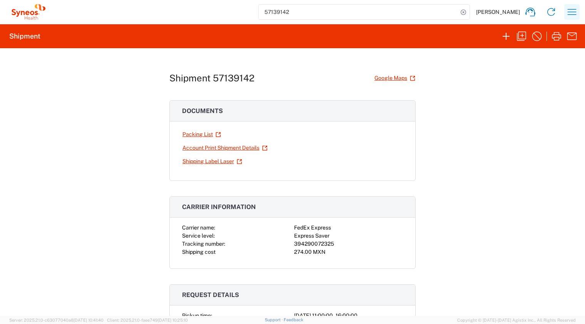
click at [568, 12] on icon "button" at bounding box center [572, 12] width 12 height 12
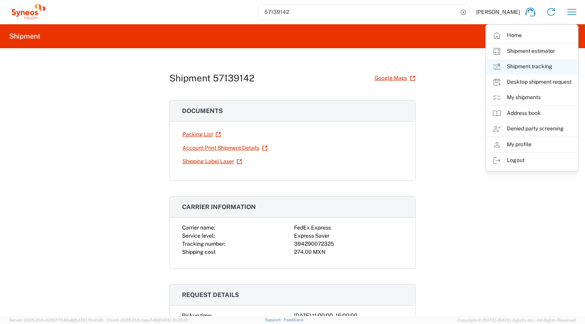
click at [526, 68] on link "Shipment tracking" at bounding box center [532, 66] width 92 height 15
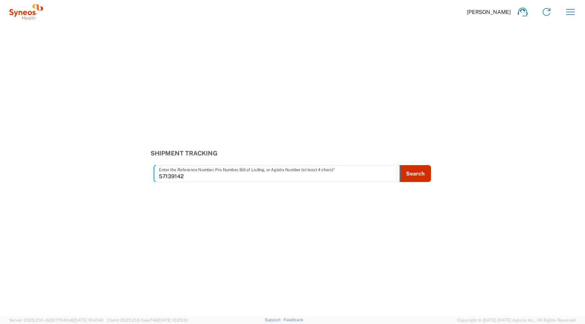
type input "57139142"
click at [404, 174] on button "Search" at bounding box center [416, 173] width 32 height 17
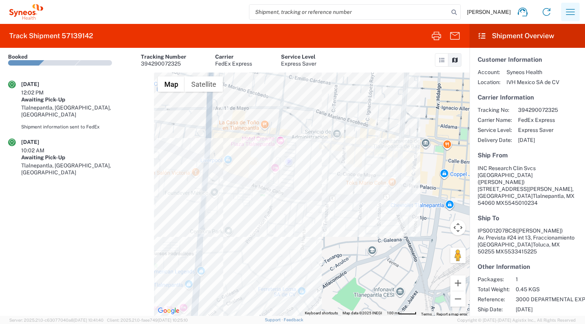
click at [569, 11] on icon "button" at bounding box center [571, 12] width 12 height 12
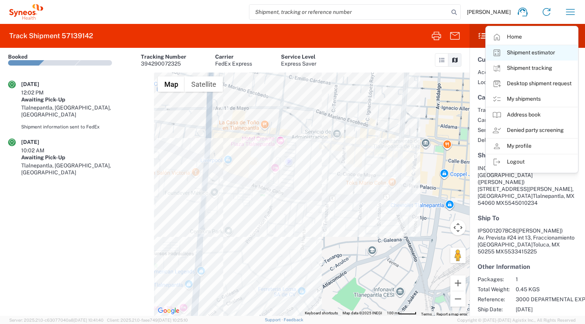
click at [530, 52] on link "Shipment estimator" at bounding box center [532, 52] width 92 height 15
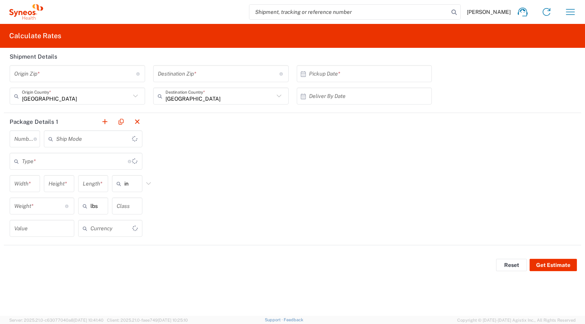
type input "US Dollar"
click at [566, 9] on icon "button" at bounding box center [571, 12] width 12 height 12
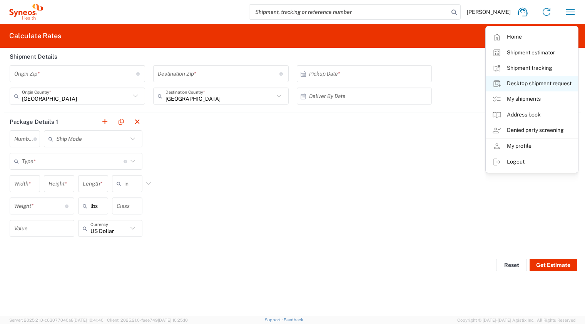
click at [528, 83] on link "Desktop shipment request" at bounding box center [532, 83] width 92 height 15
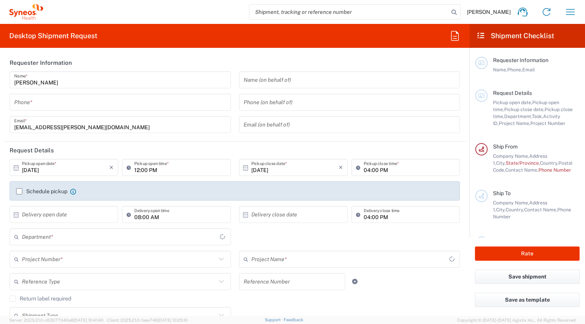
type input "3229"
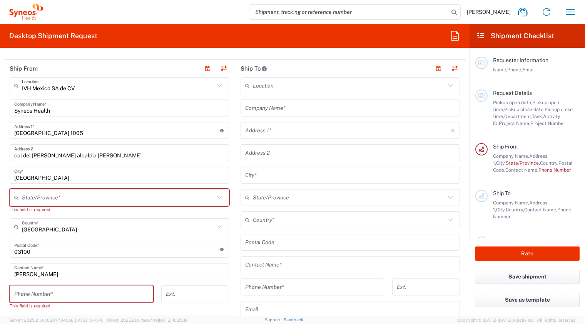
scroll to position [315, 0]
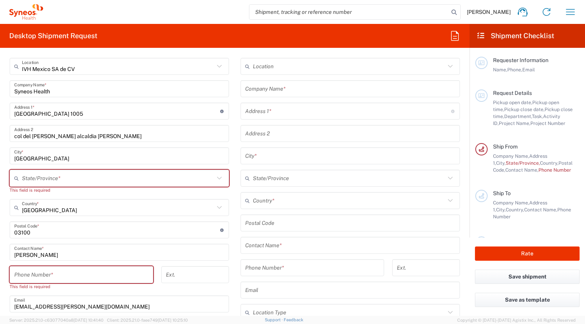
click at [314, 11] on input "search" at bounding box center [350, 12] width 200 height 15
paste input "57139142"
type input "57139142"
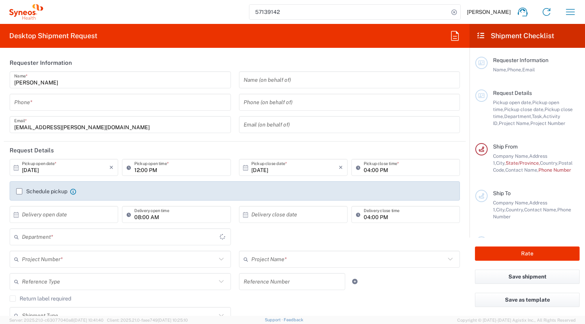
type input "3229"
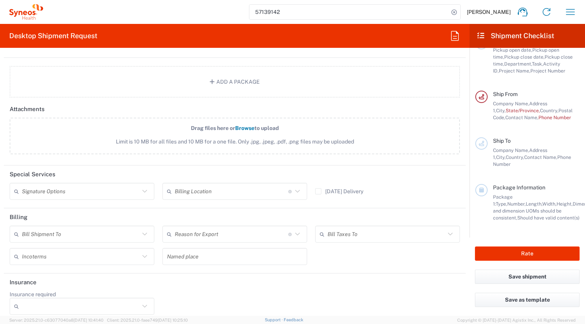
scroll to position [894, 0]
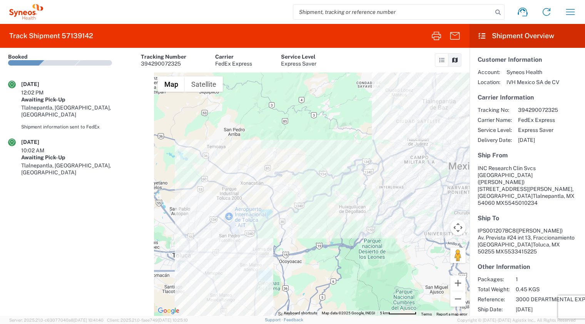
click at [32, 88] on div "[DATE] 12:02 PM" at bounding box center [40, 87] width 39 height 15
click at [33, 88] on div "[DATE] 12:02 PM" at bounding box center [40, 87] width 39 height 15
drag, startPoint x: 33, startPoint y: 88, endPoint x: 37, endPoint y: 86, distance: 4.5
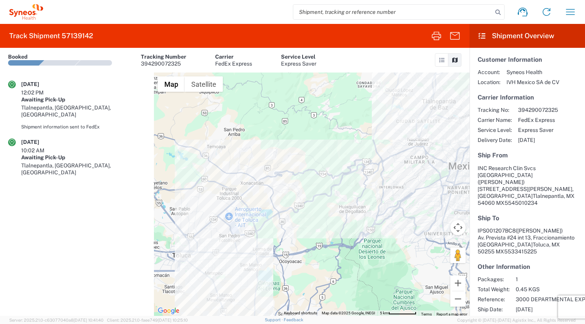
click at [35, 86] on div "[DATE]" at bounding box center [40, 83] width 39 height 7
click at [80, 96] on div "Awaiting Pick-Up" at bounding box center [83, 99] width 125 height 7
click at [160, 62] on div "394290072325" at bounding box center [163, 63] width 45 height 7
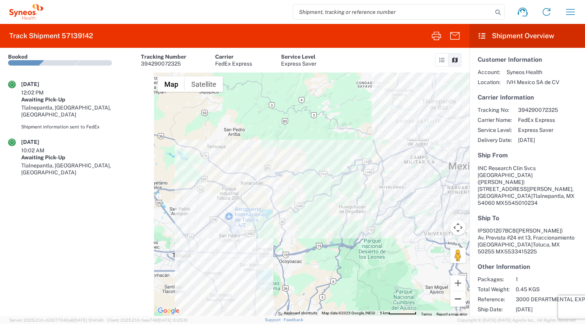
click at [456, 298] on button "Zoom out" at bounding box center [458, 298] width 15 height 15
